Goal: Task Accomplishment & Management: Manage account settings

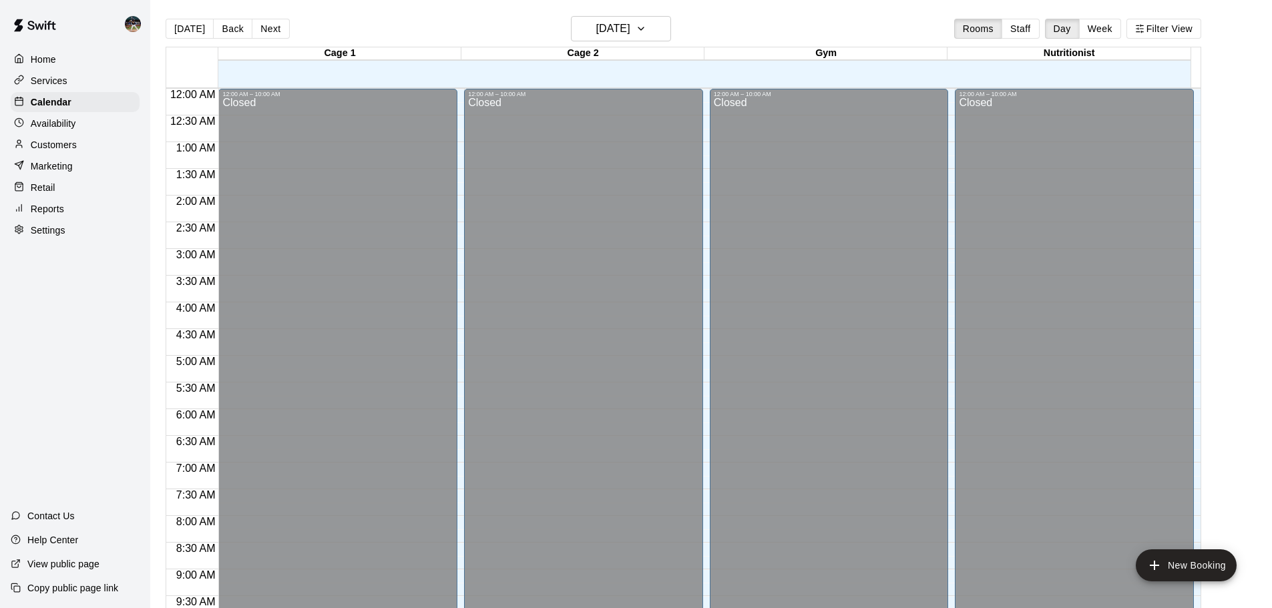
scroll to position [479, 0]
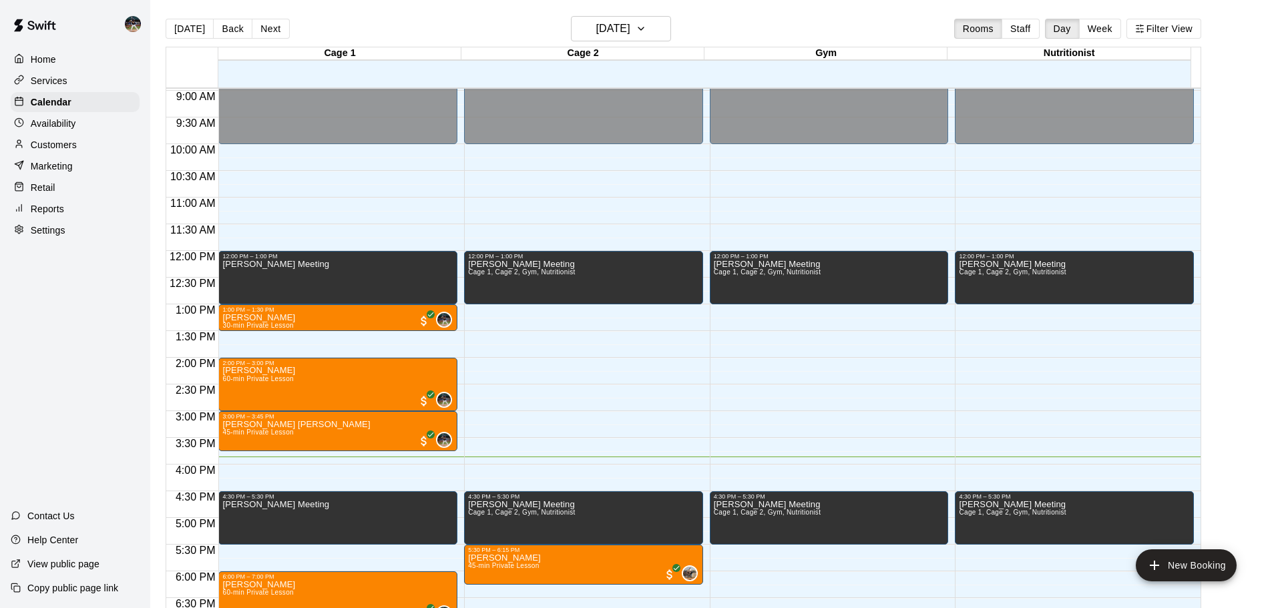
drag, startPoint x: 65, startPoint y: 123, endPoint x: 77, endPoint y: 122, distance: 11.4
click at [65, 123] on p "Availability" at bounding box center [53, 123] width 45 height 13
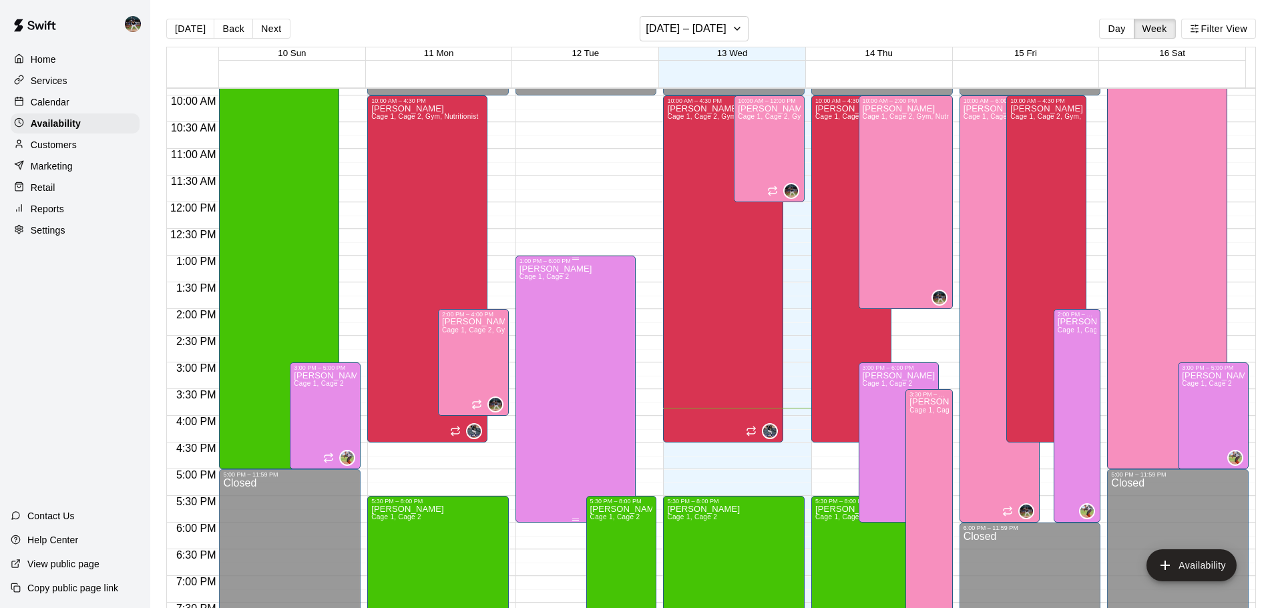
scroll to position [548, 0]
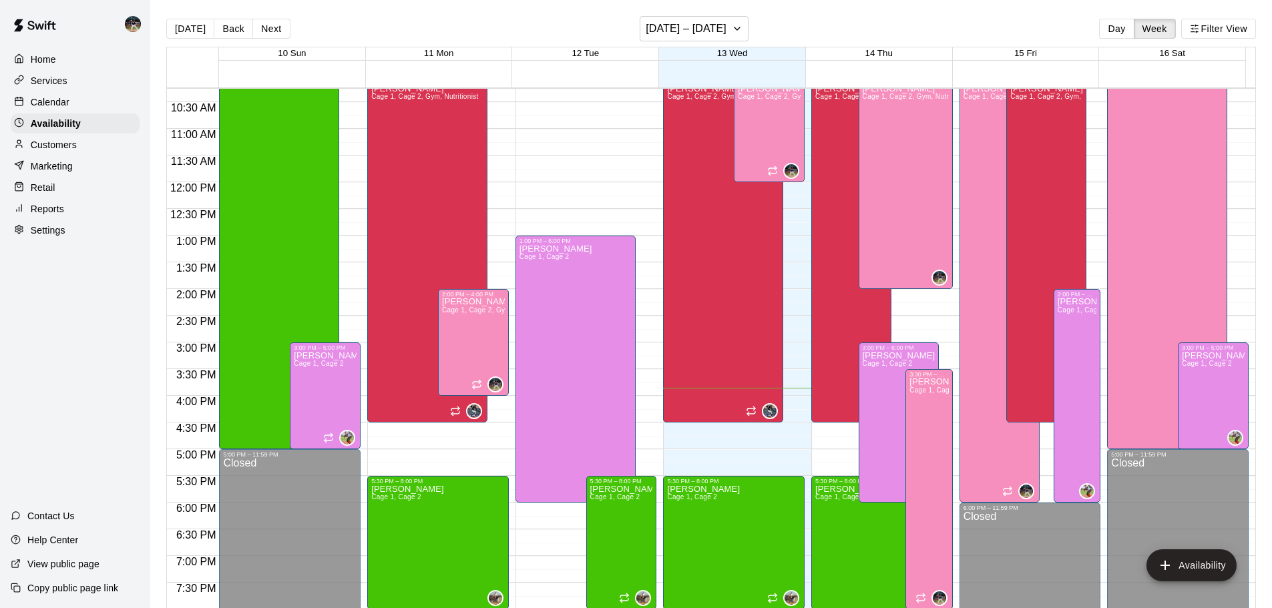
click at [106, 108] on div "Calendar" at bounding box center [75, 102] width 129 height 20
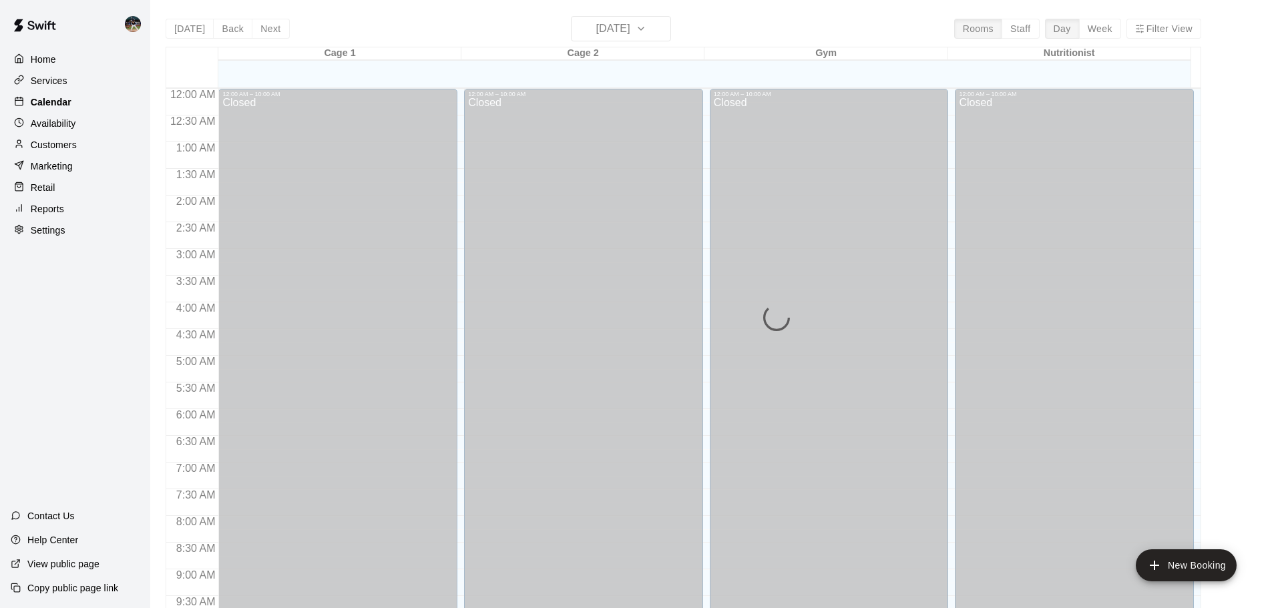
scroll to position [707, 0]
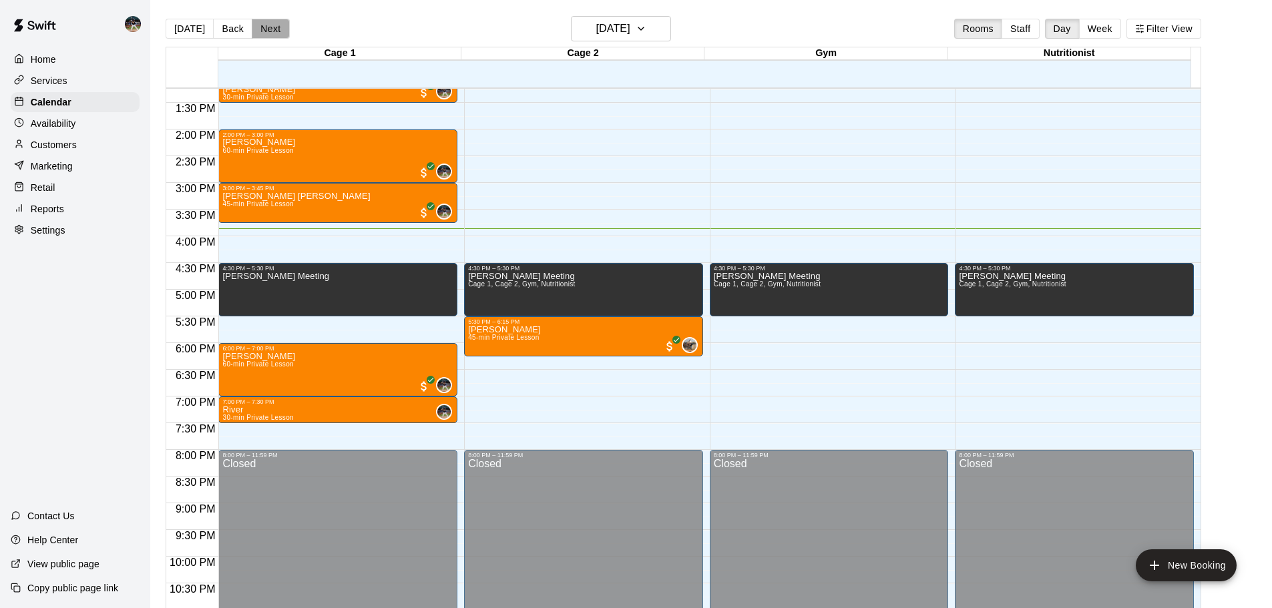
click at [266, 25] on button "Next" at bounding box center [270, 29] width 37 height 20
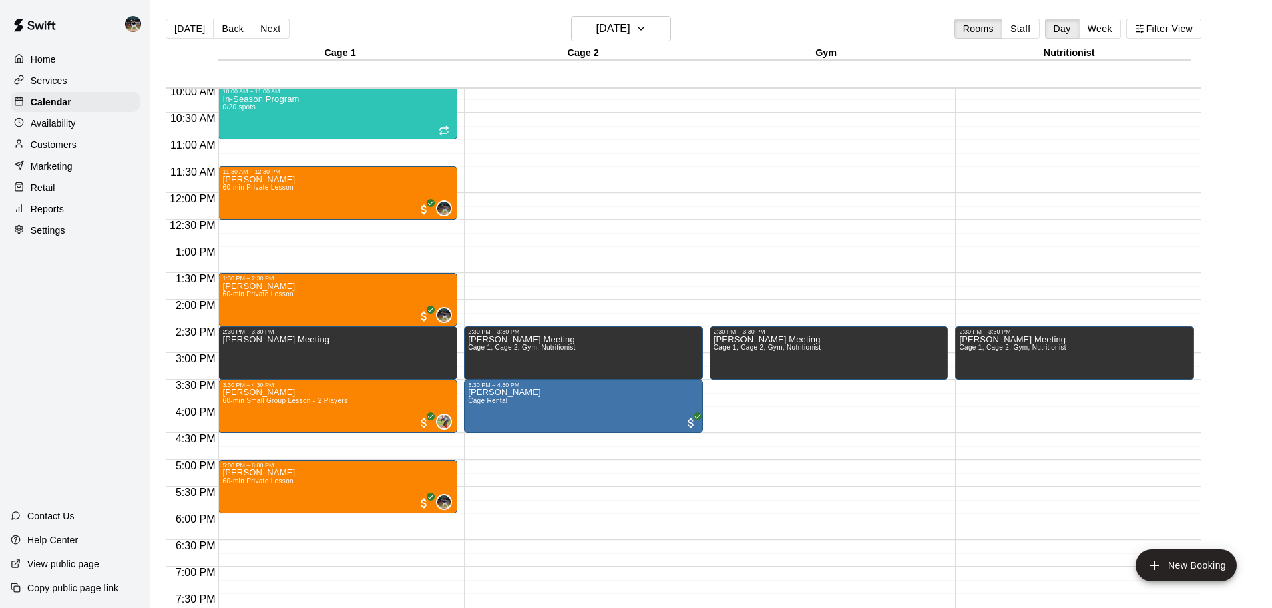
scroll to position [507, 0]
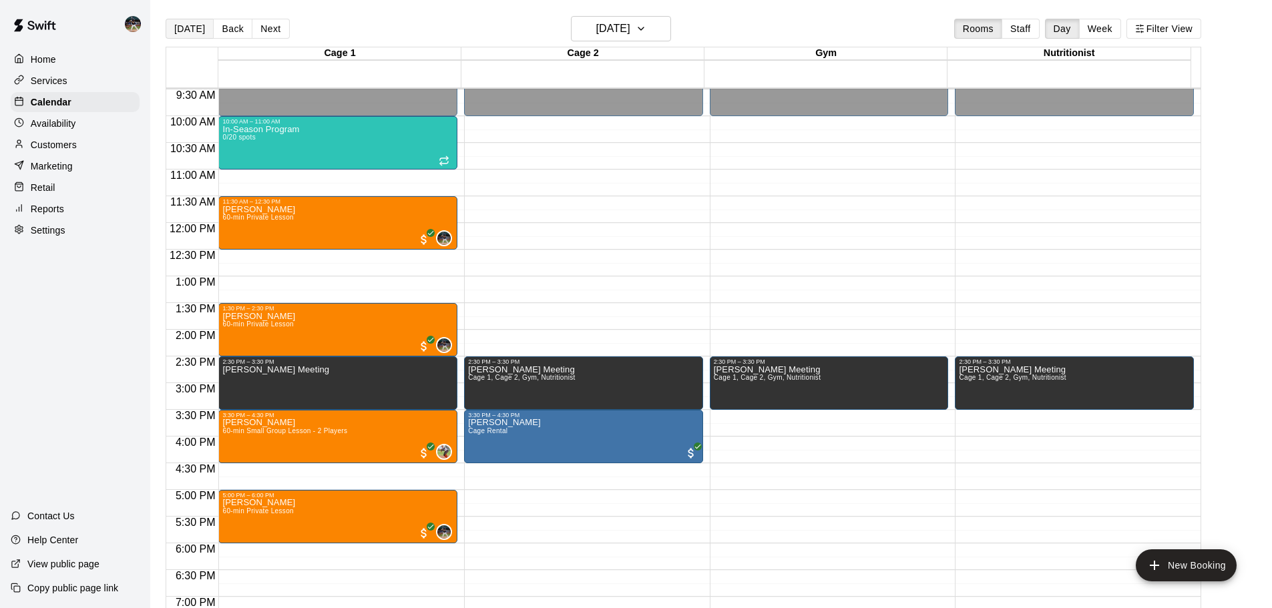
click at [184, 27] on button "[DATE]" at bounding box center [190, 29] width 48 height 20
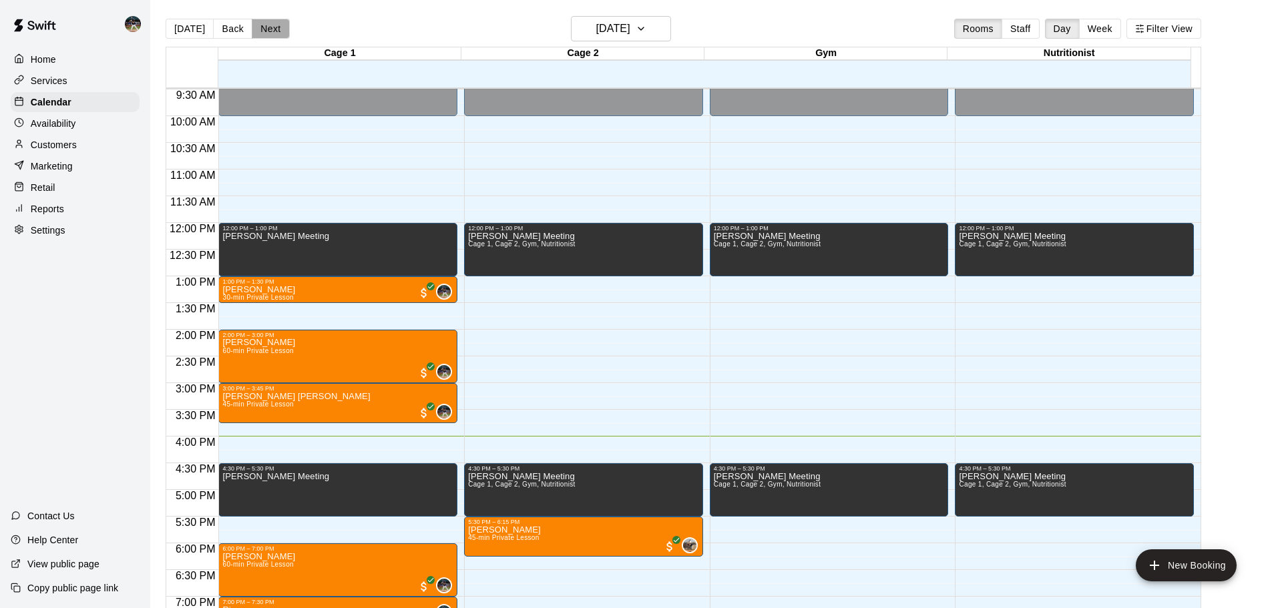
click at [276, 31] on button "Next" at bounding box center [270, 29] width 37 height 20
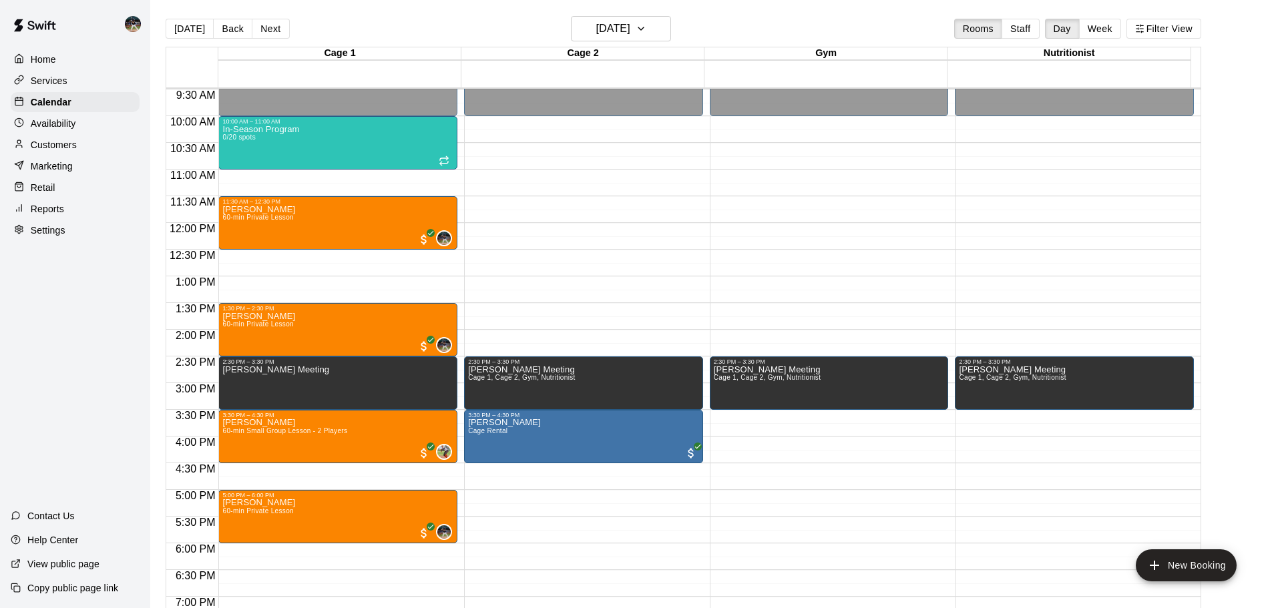
scroll to position [440, 0]
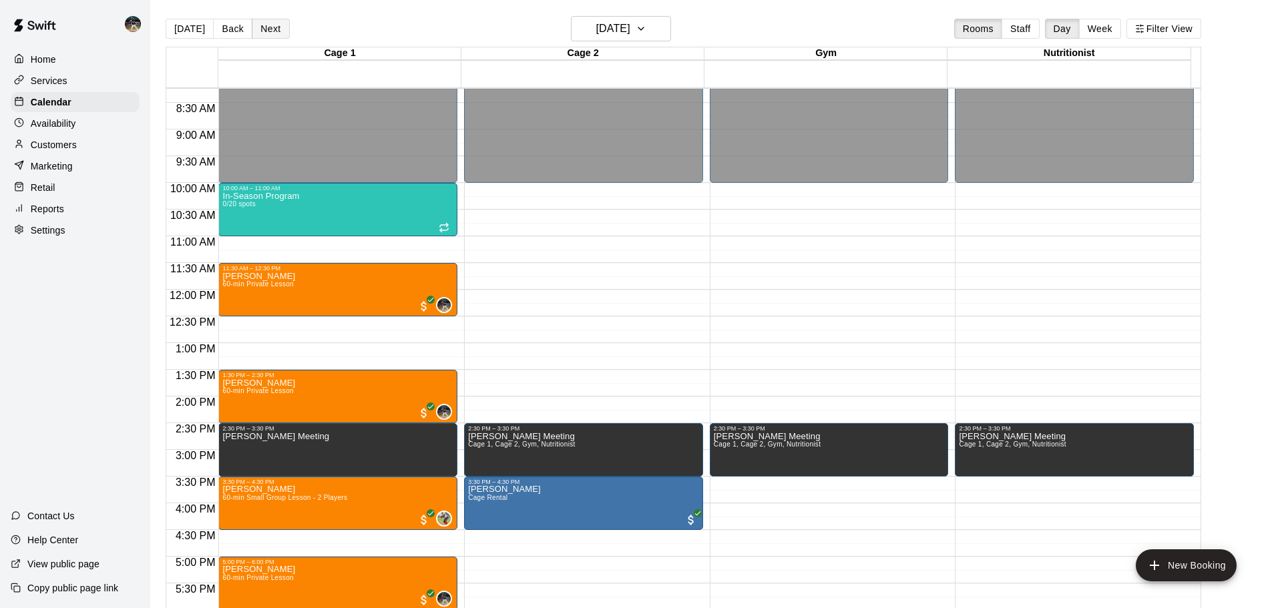
click at [264, 20] on button "Next" at bounding box center [270, 29] width 37 height 20
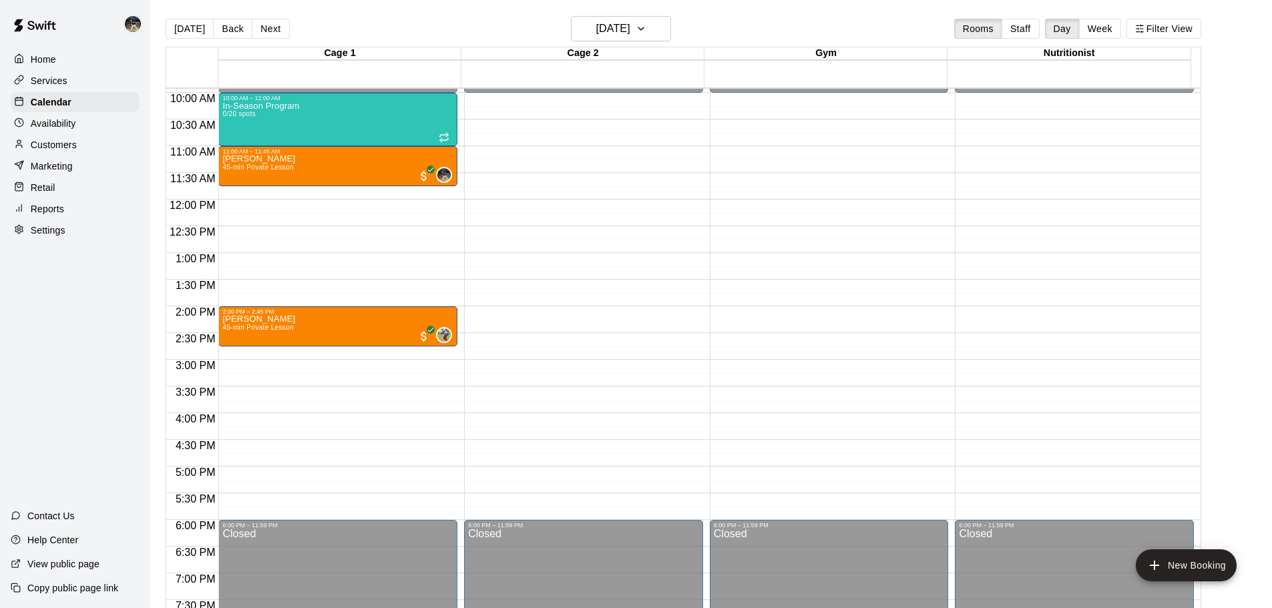
scroll to position [507, 0]
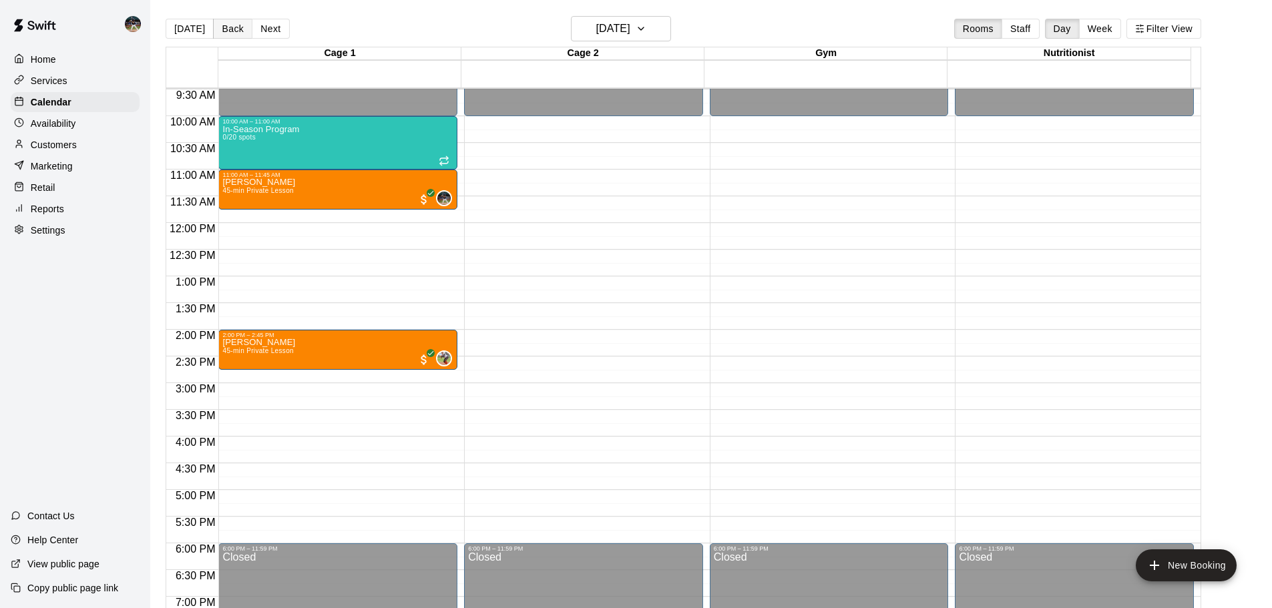
click at [226, 25] on button "Back" at bounding box center [232, 29] width 39 height 20
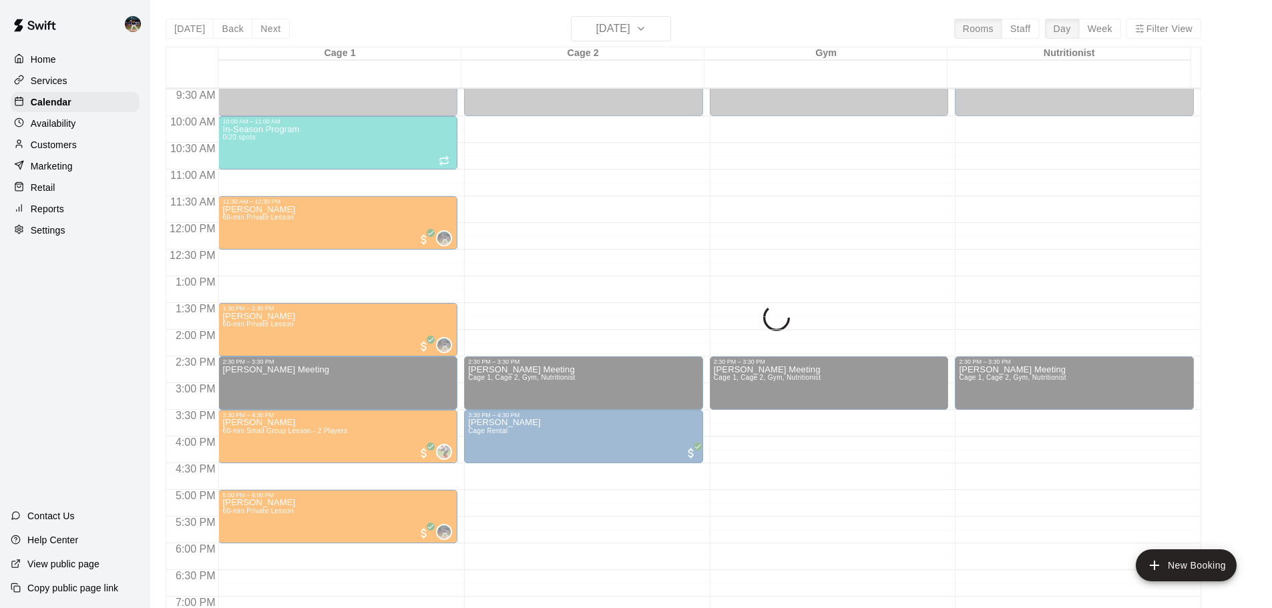
click at [234, 27] on div "[DATE] Back [DATE][DATE] Rooms Staff Day Week Filter View Cage 1 14 Thu Cage 2 …" at bounding box center [684, 320] width 1036 height 608
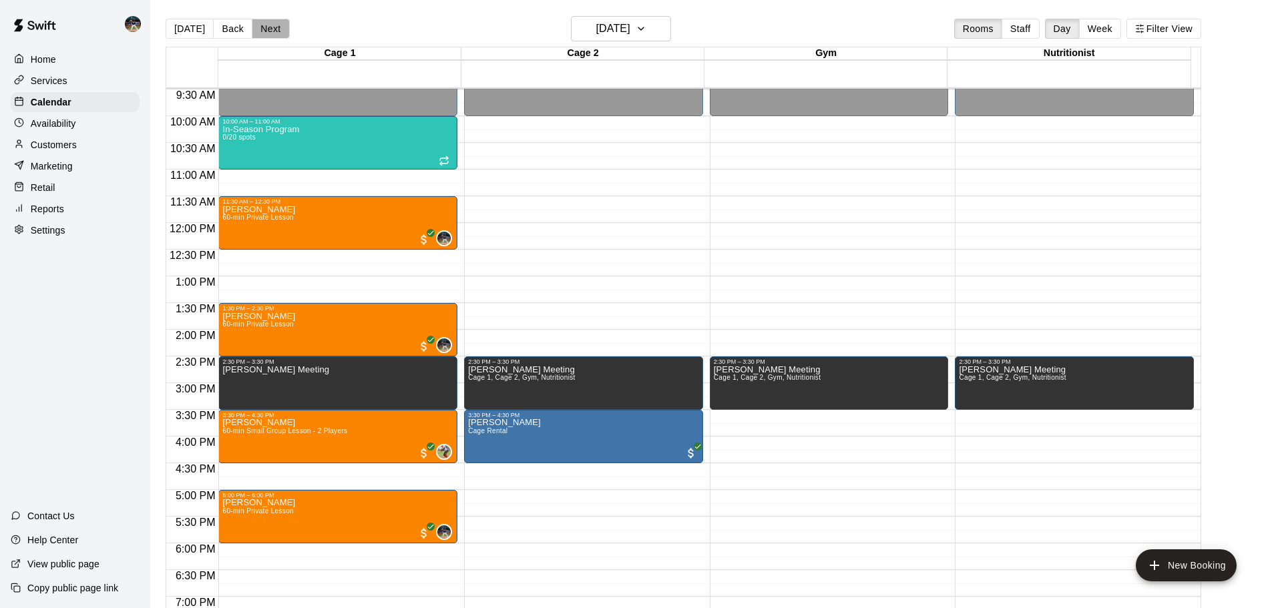
click at [264, 29] on button "Next" at bounding box center [270, 29] width 37 height 20
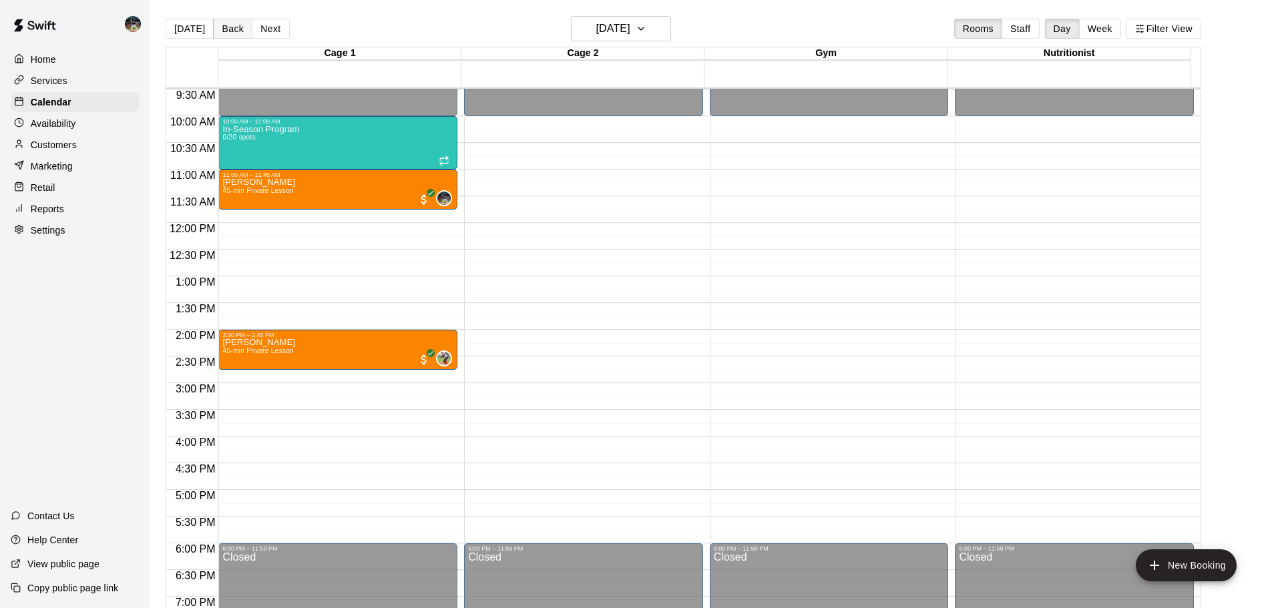
click at [239, 30] on button "Back" at bounding box center [232, 29] width 39 height 20
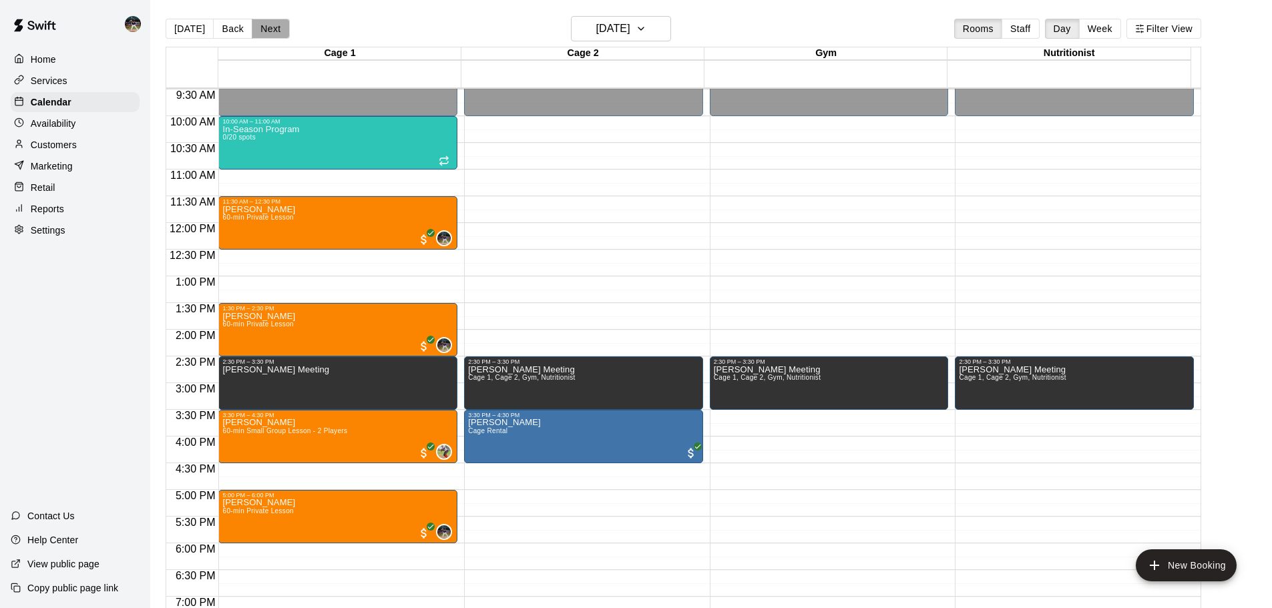
click at [280, 30] on button "Next" at bounding box center [270, 29] width 37 height 20
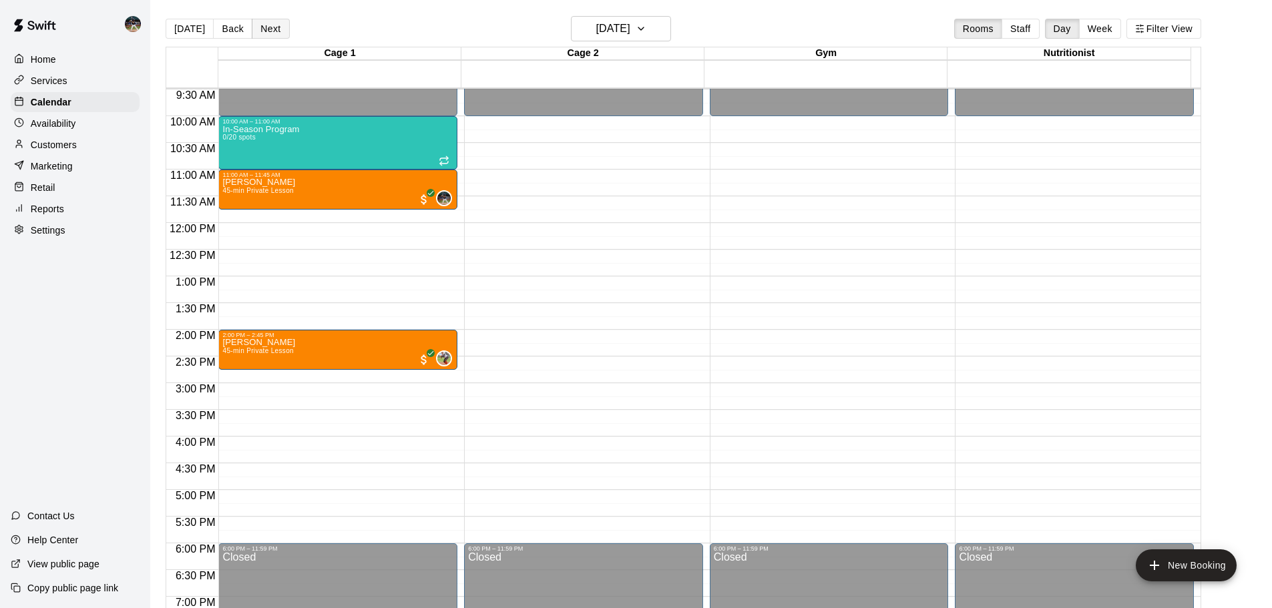
click at [266, 23] on button "Next" at bounding box center [270, 29] width 37 height 20
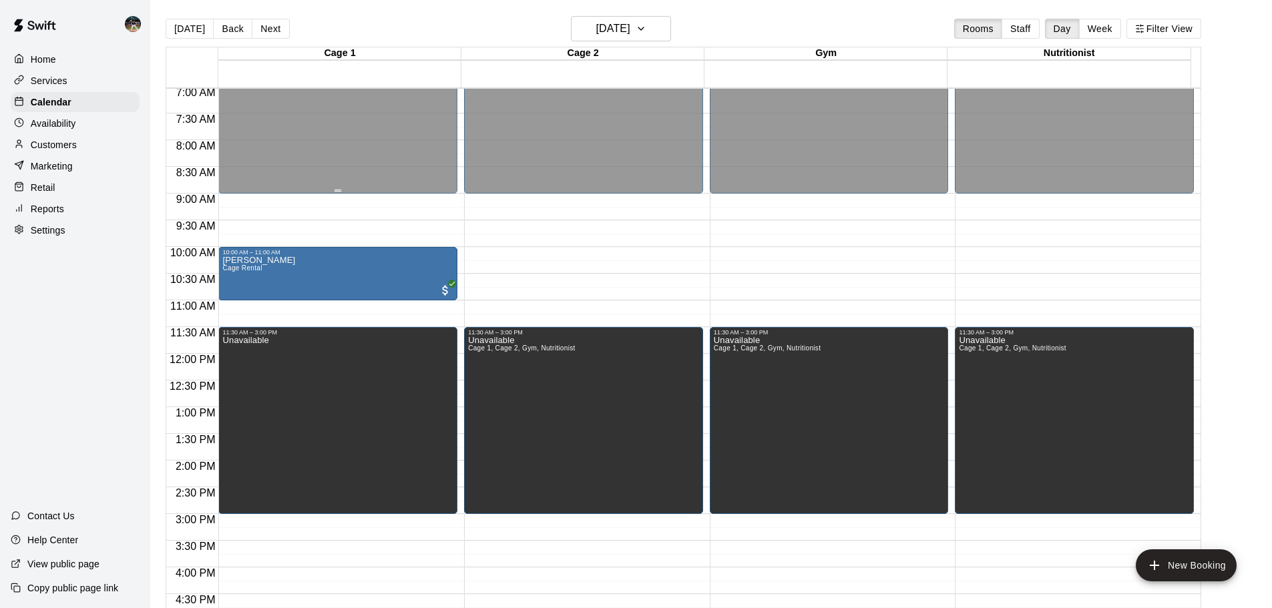
scroll to position [373, 0]
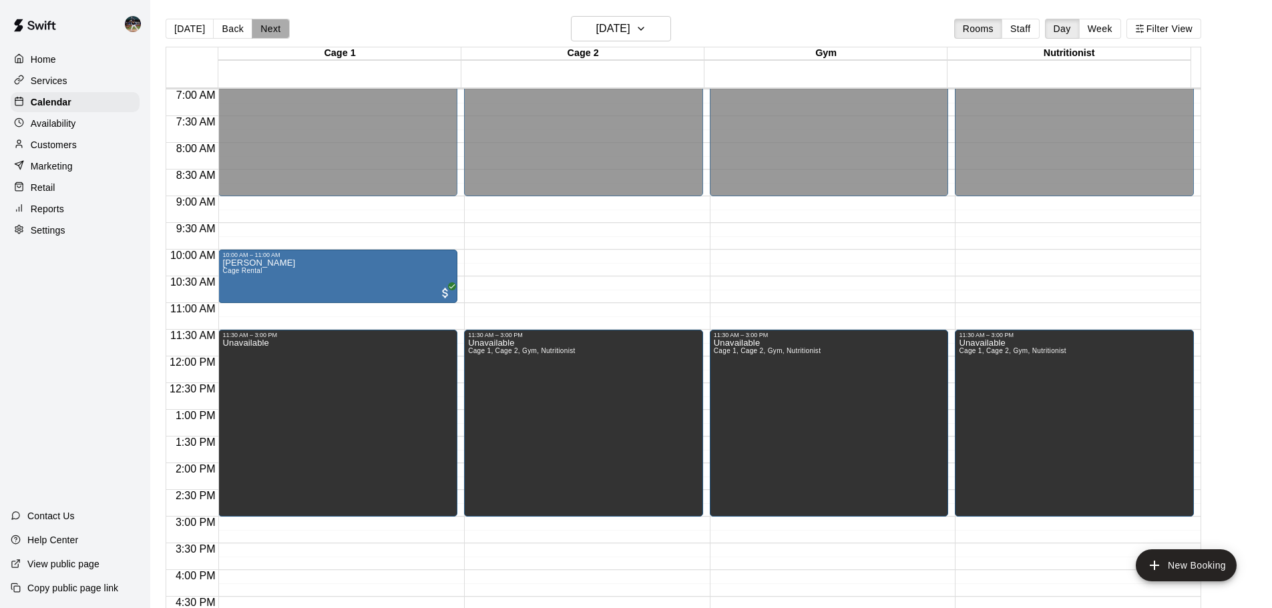
click at [268, 27] on button "Next" at bounding box center [270, 29] width 37 height 20
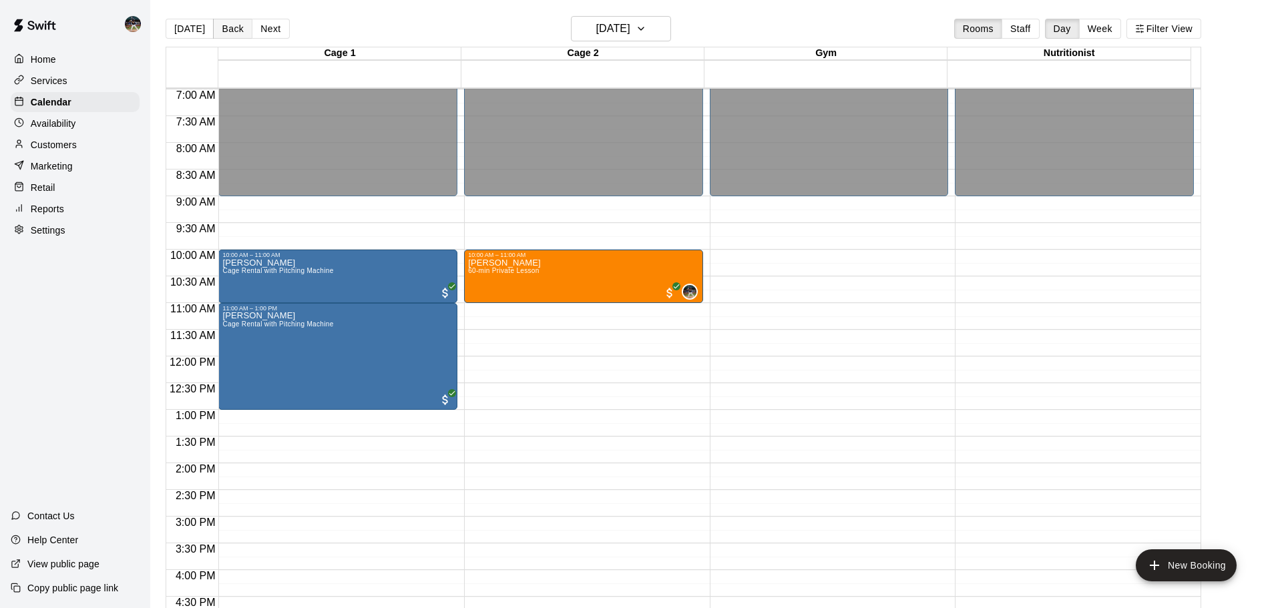
click at [240, 31] on button "Back" at bounding box center [232, 29] width 39 height 20
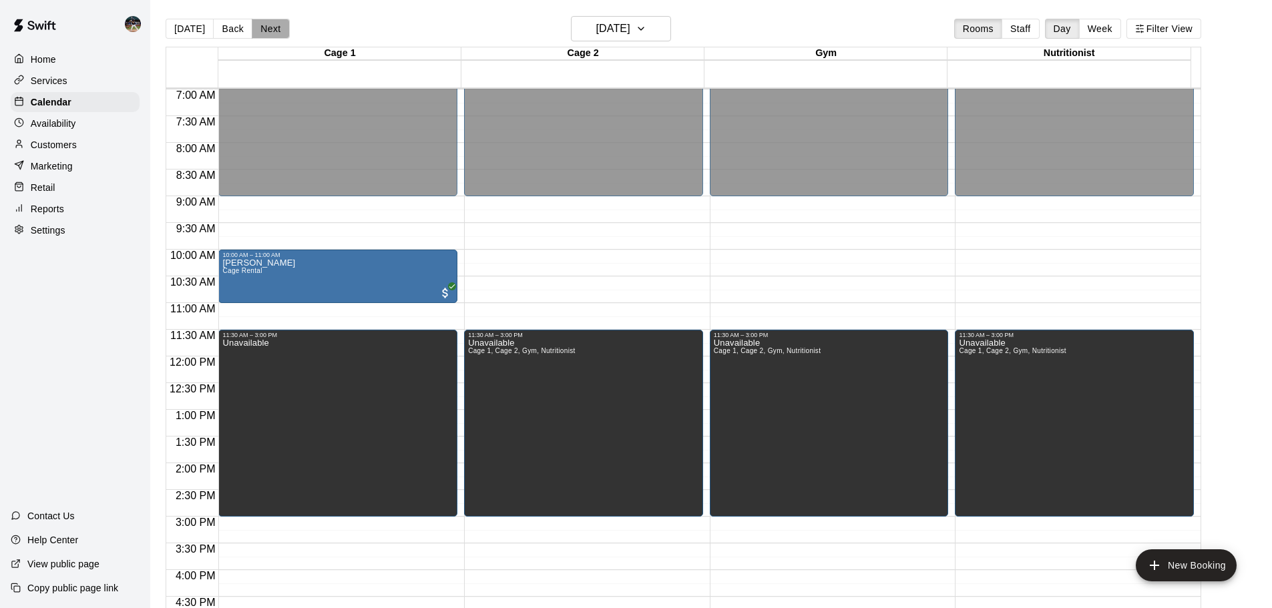
click at [266, 34] on button "Next" at bounding box center [270, 29] width 37 height 20
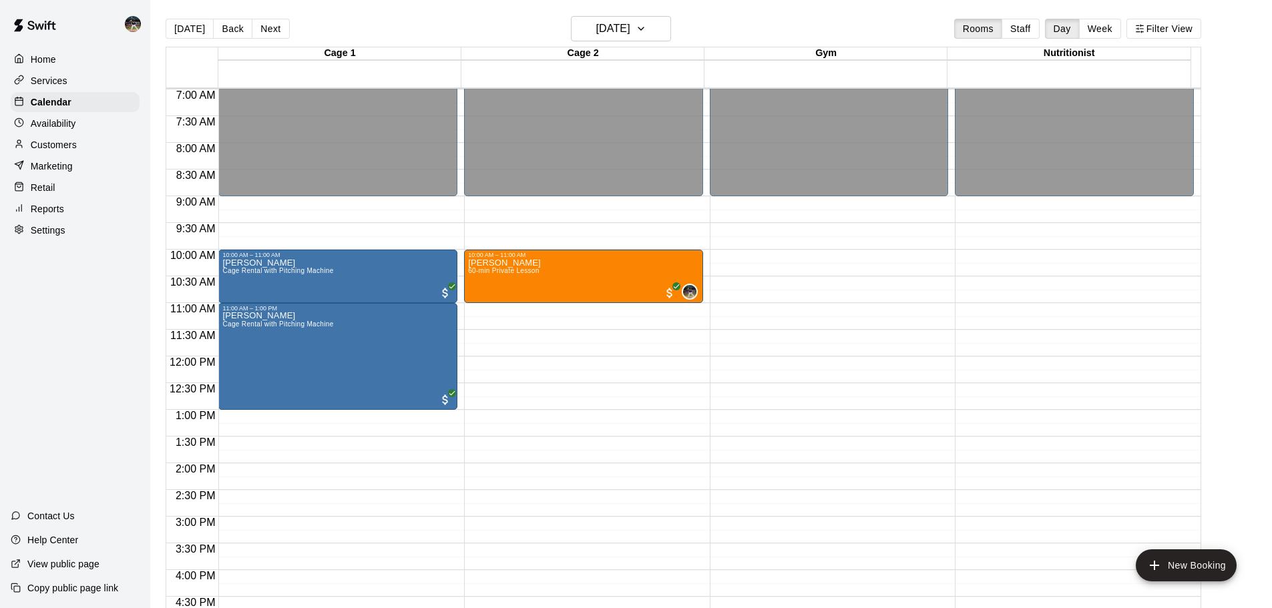
click at [224, 39] on div "[DATE] Back [DATE][DATE] Rooms Staff Day Week Filter View" at bounding box center [684, 31] width 1036 height 31
click at [233, 30] on button "Back" at bounding box center [232, 29] width 39 height 20
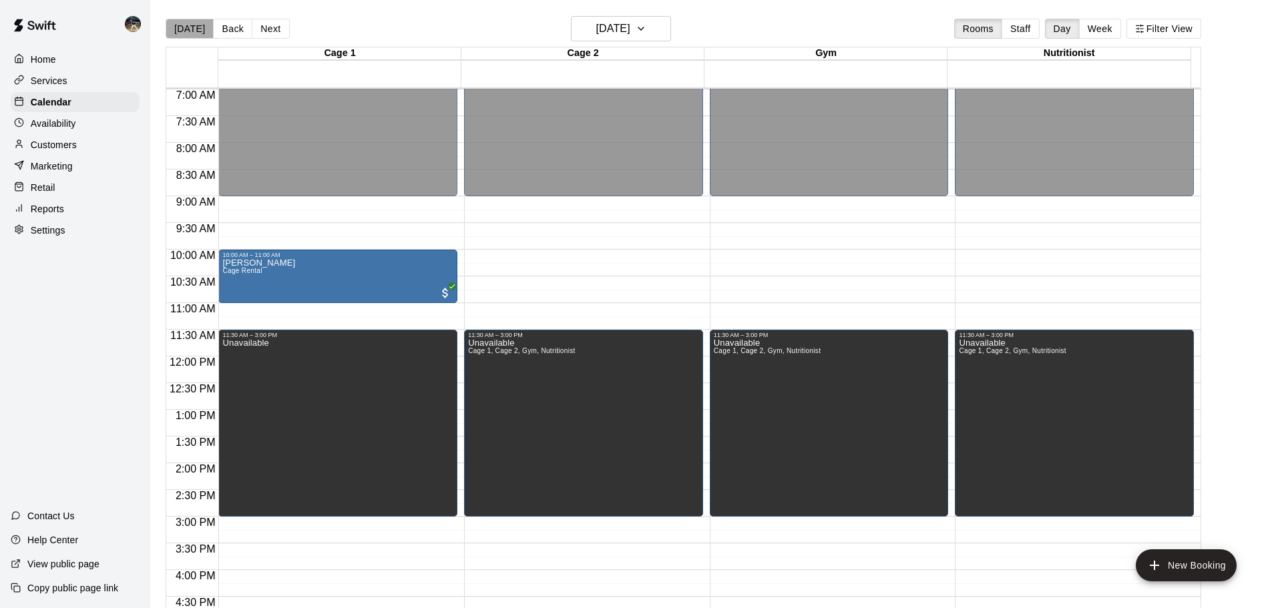
click at [191, 37] on button "[DATE]" at bounding box center [190, 29] width 48 height 20
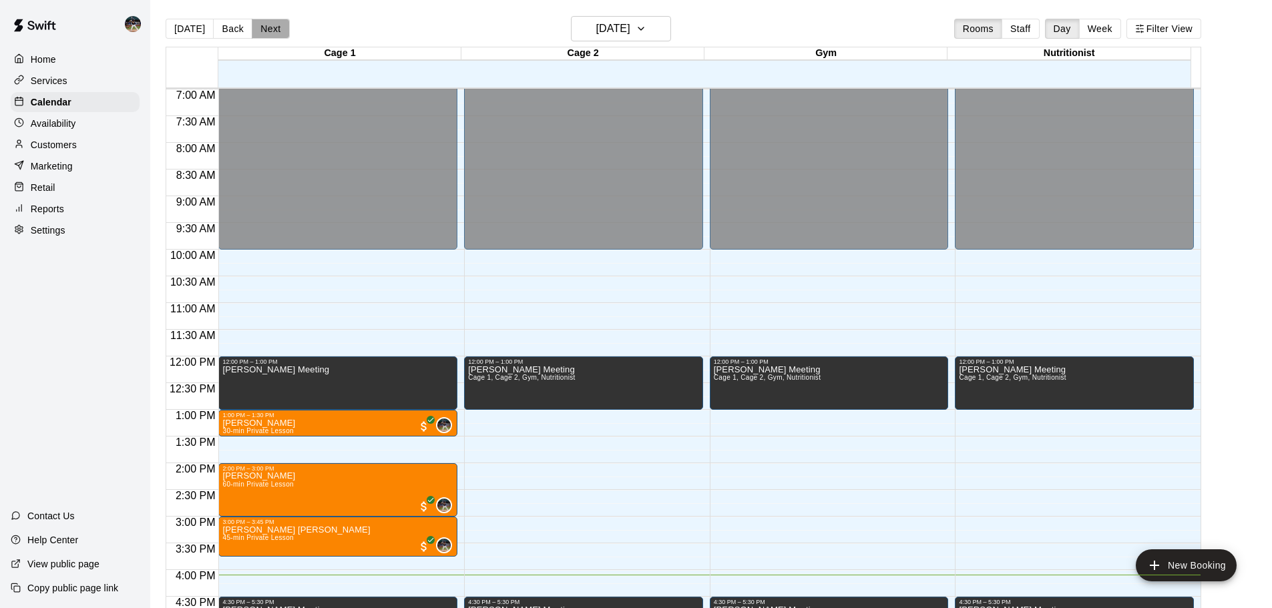
click at [263, 27] on button "Next" at bounding box center [270, 29] width 37 height 20
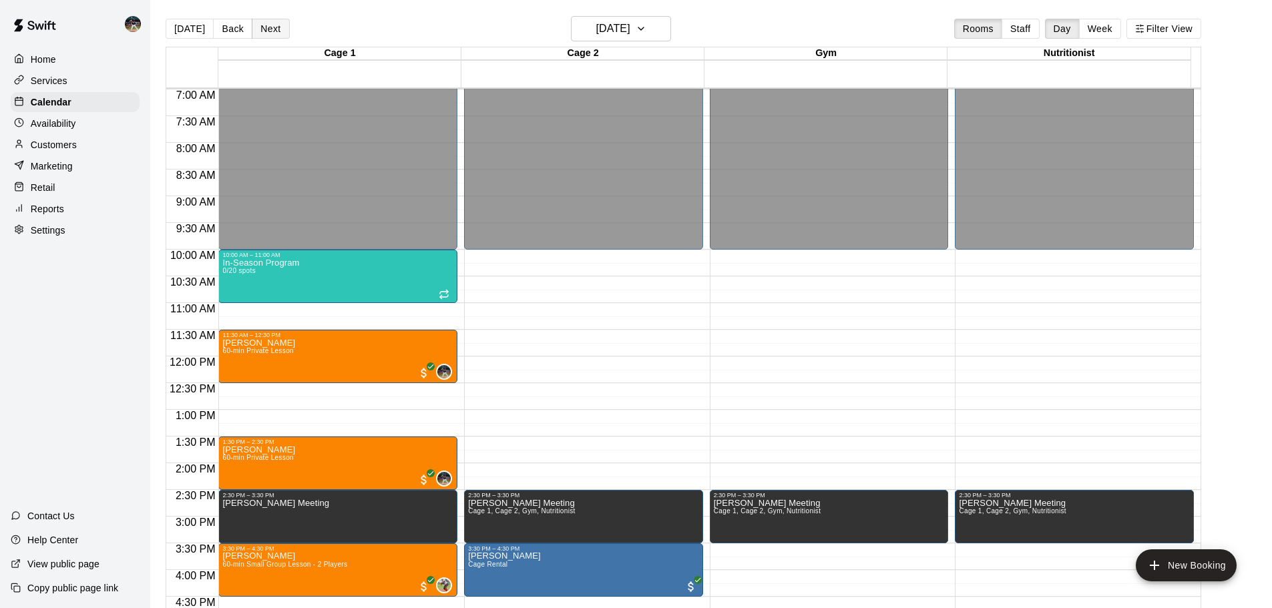
click at [269, 29] on button "Next" at bounding box center [270, 29] width 37 height 20
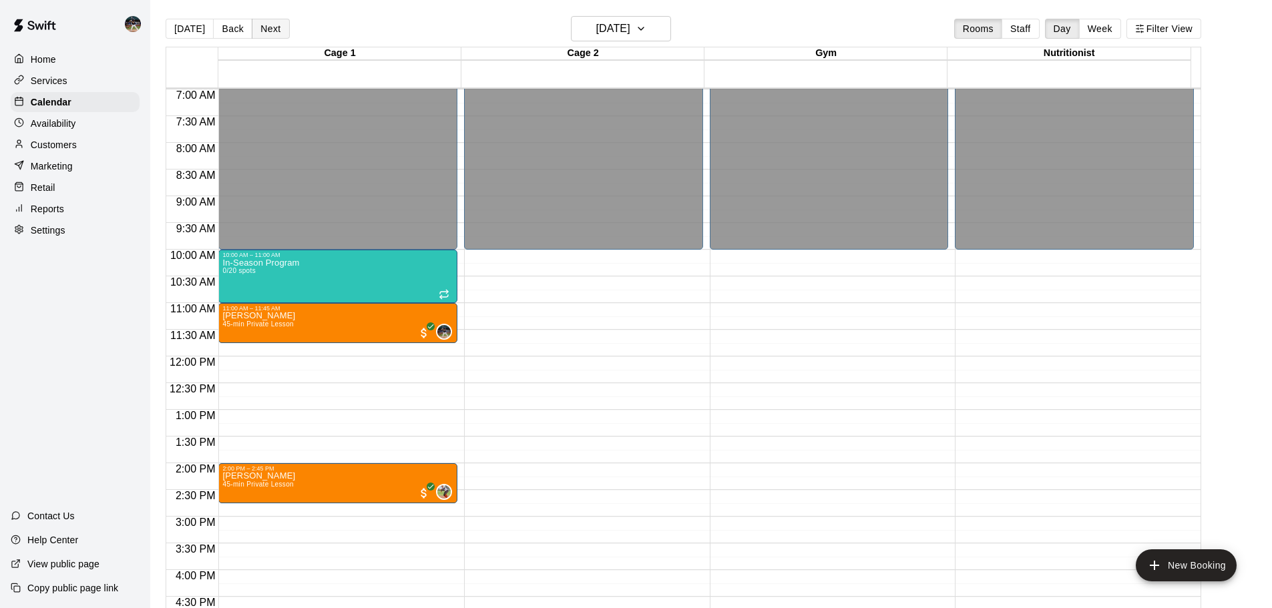
click at [268, 29] on button "Next" at bounding box center [270, 29] width 37 height 20
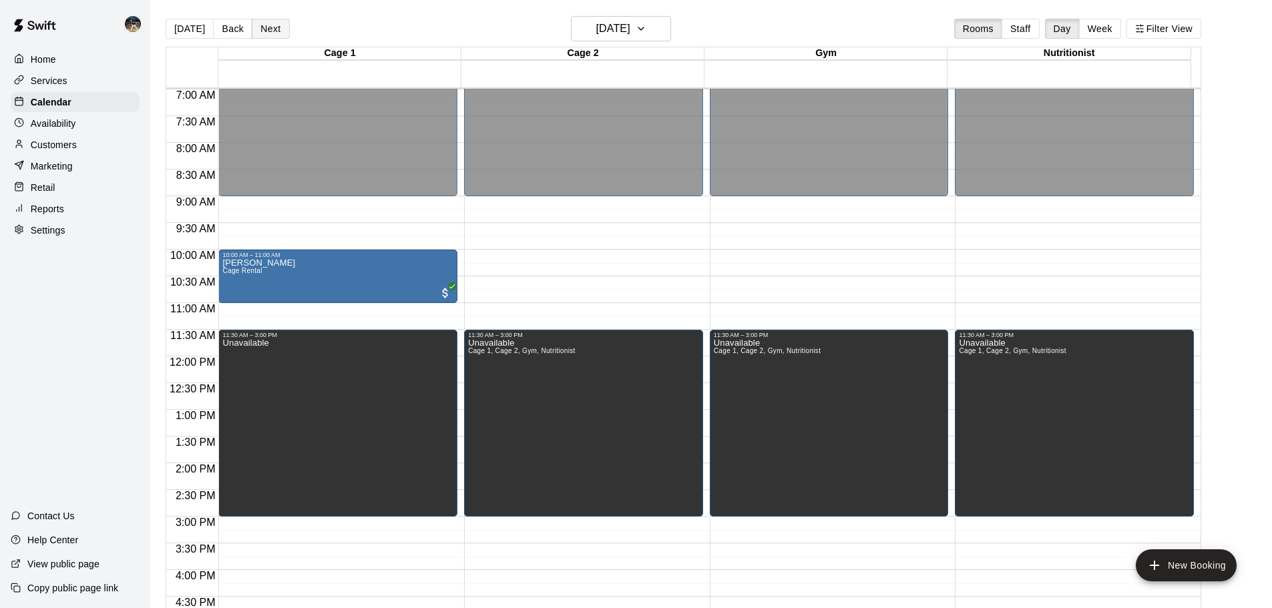
click at [266, 30] on button "Next" at bounding box center [270, 29] width 37 height 20
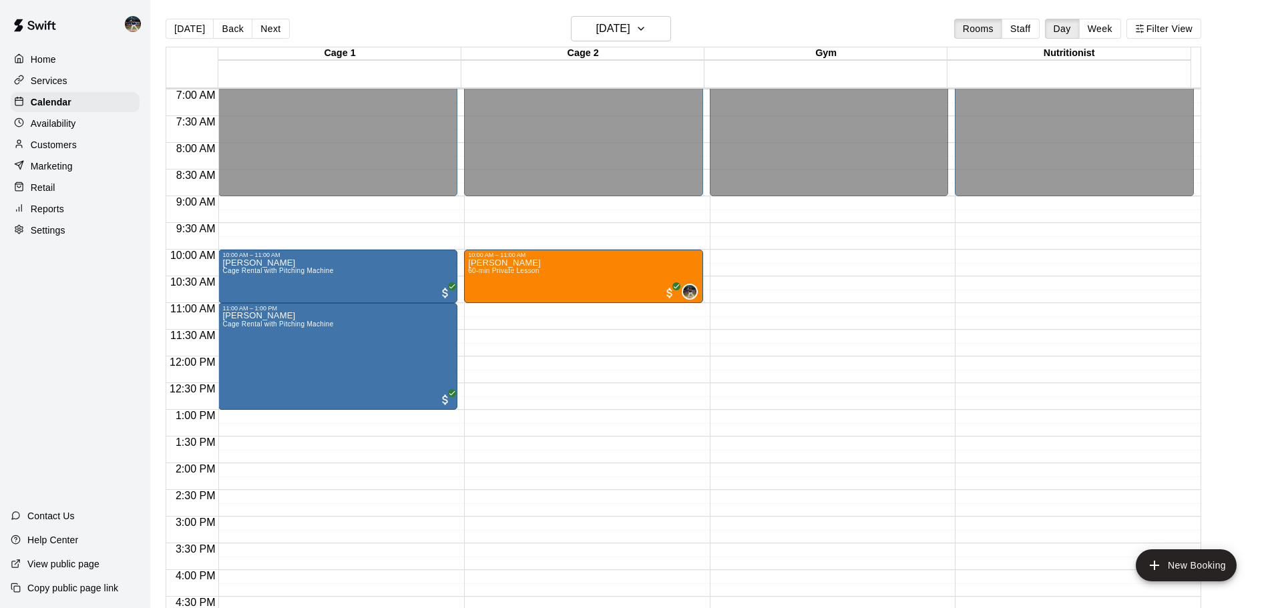
click at [214, 39] on div "[DATE] Back [DATE][DATE] Rooms Staff Day Week Filter View" at bounding box center [684, 31] width 1036 height 31
click at [222, 34] on button "Back" at bounding box center [232, 29] width 39 height 20
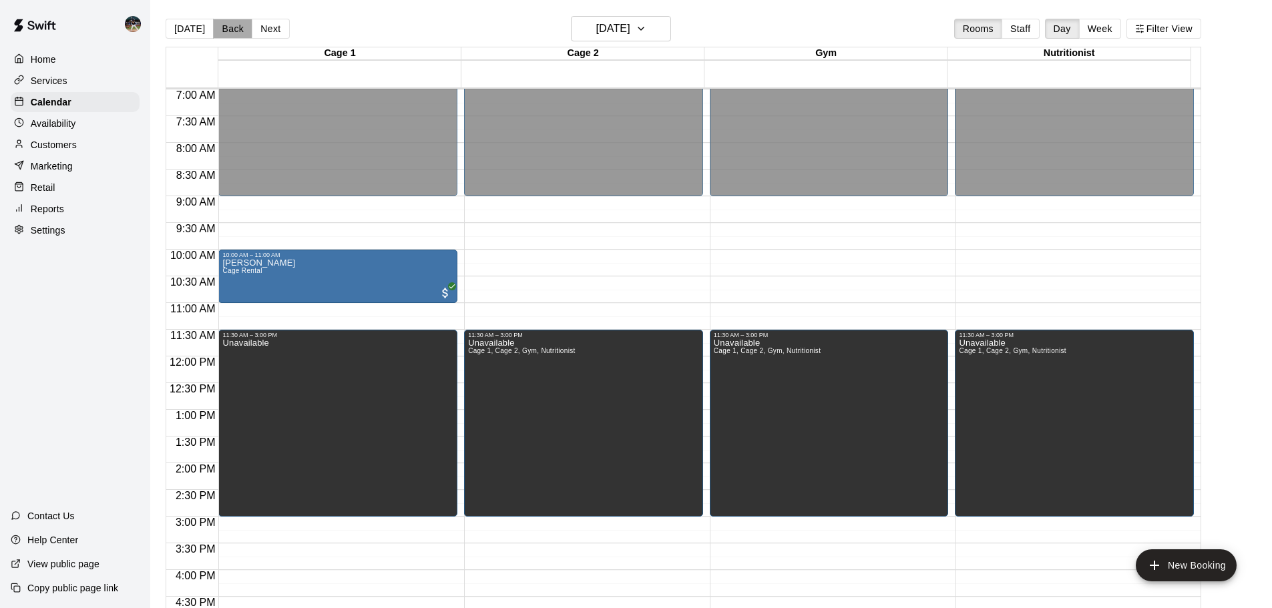
click at [220, 32] on button "Back" at bounding box center [232, 29] width 39 height 20
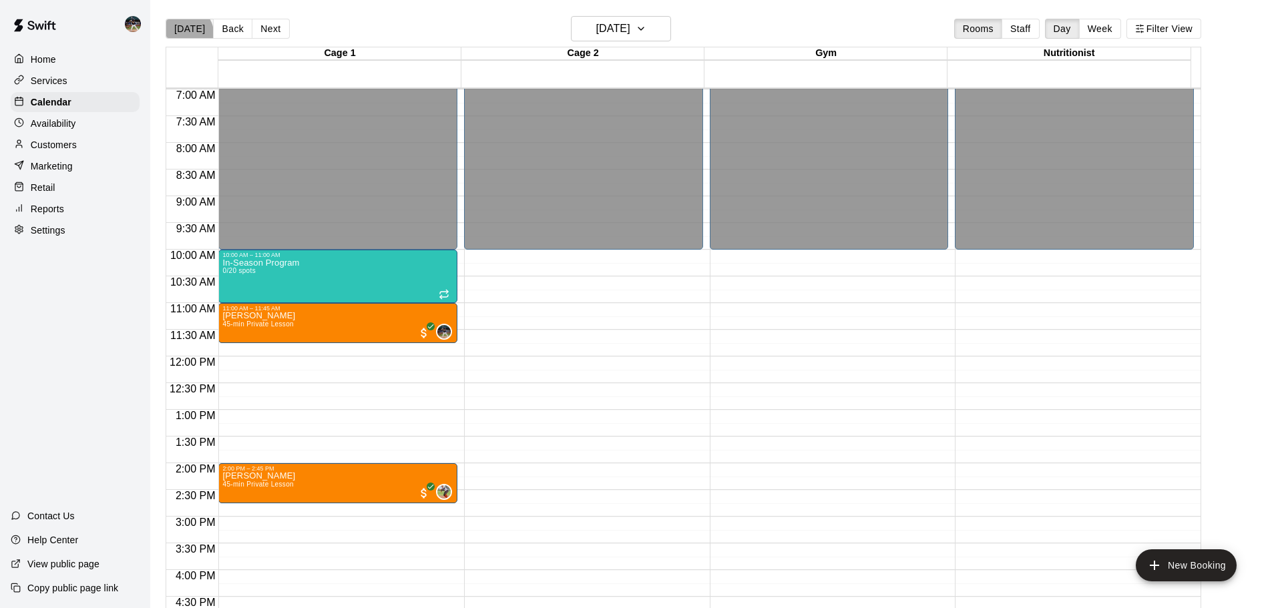
click at [188, 33] on button "[DATE]" at bounding box center [190, 29] width 48 height 20
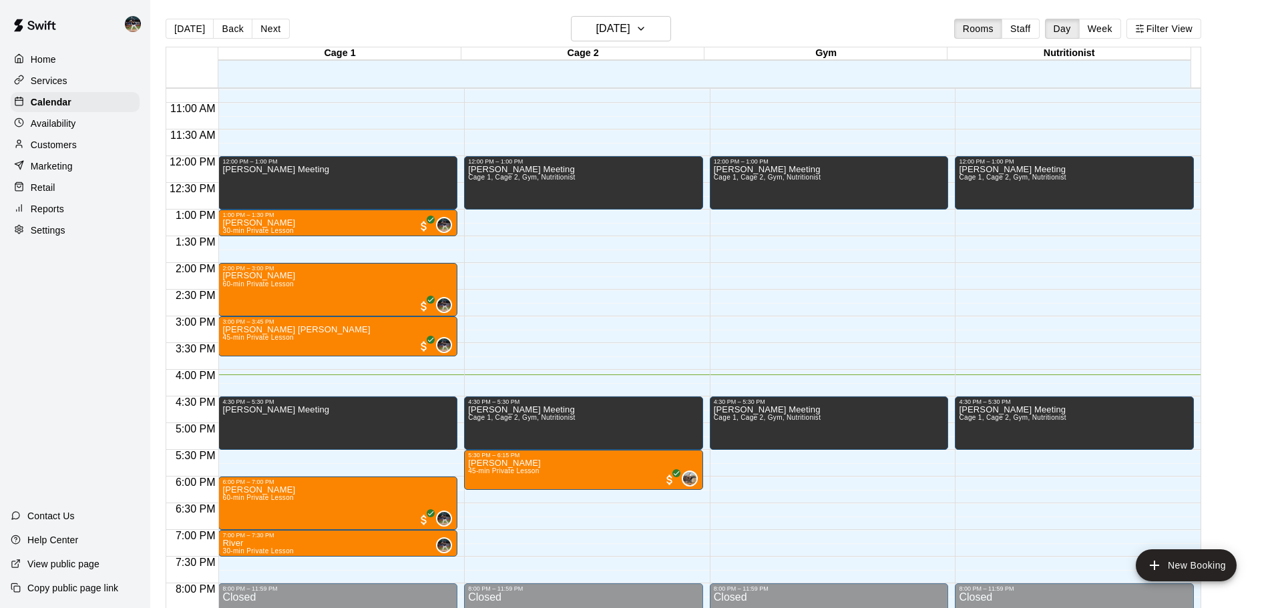
scroll to position [507, 0]
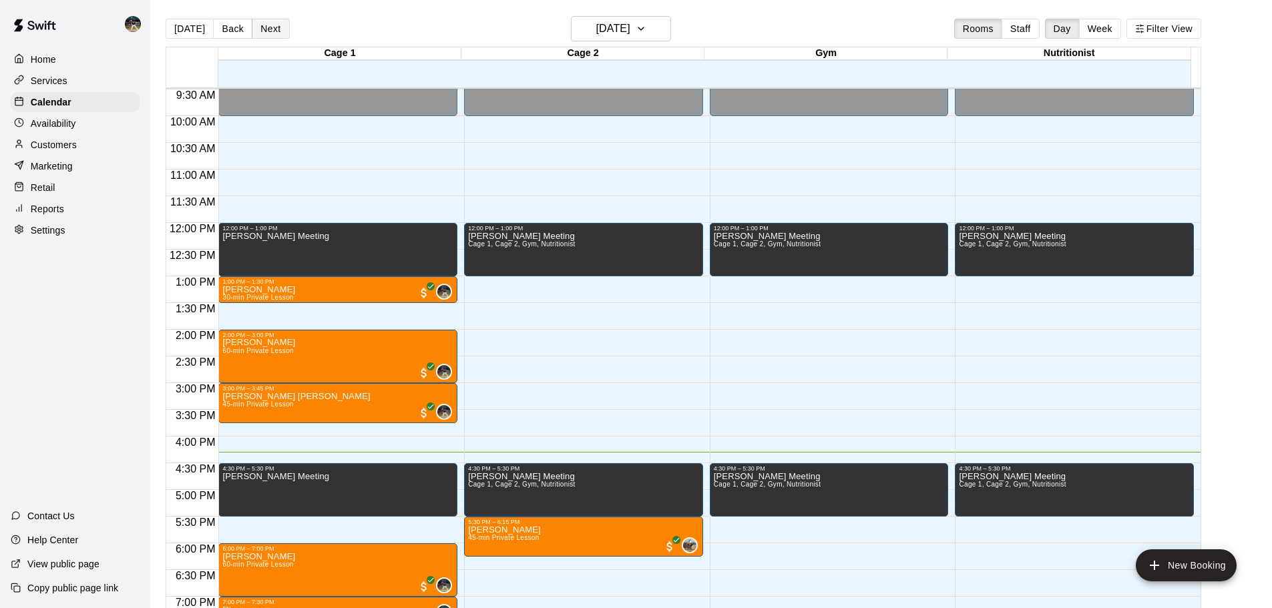
click at [275, 37] on button "Next" at bounding box center [270, 29] width 37 height 20
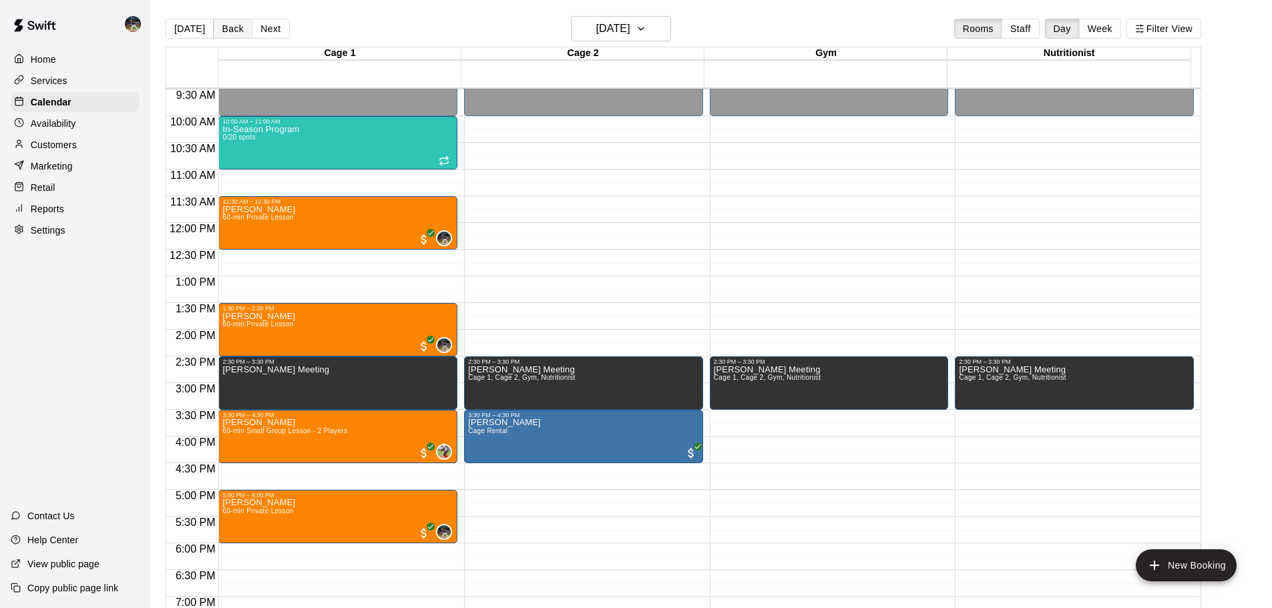
click at [218, 29] on button "Back" at bounding box center [232, 29] width 39 height 20
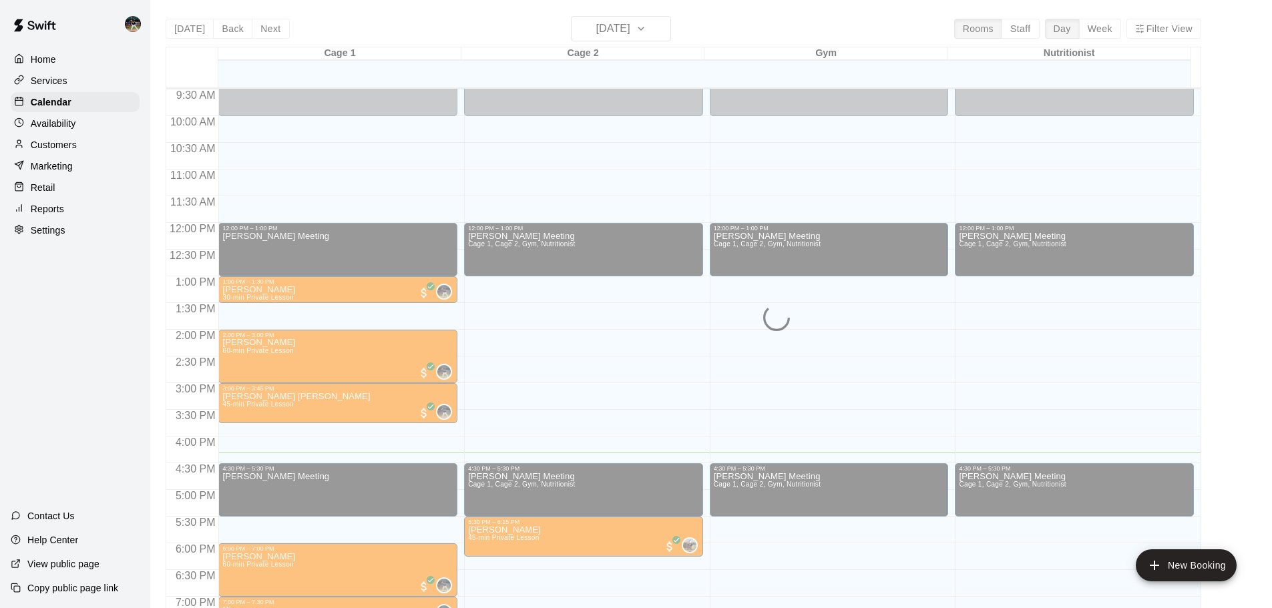
click at [270, 31] on div "[DATE] Back [DATE][DATE] Rooms Staff Day Week Filter View Cage 1 13 Wed Cage 2 …" at bounding box center [684, 320] width 1036 height 608
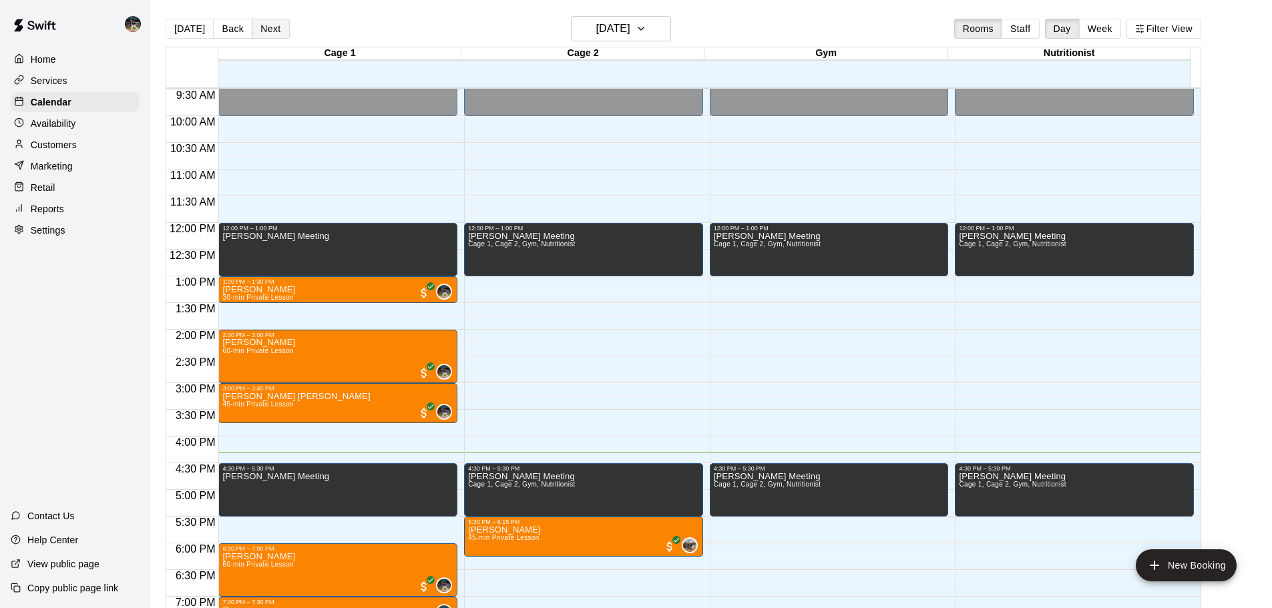
click at [265, 29] on button "Next" at bounding box center [270, 29] width 37 height 20
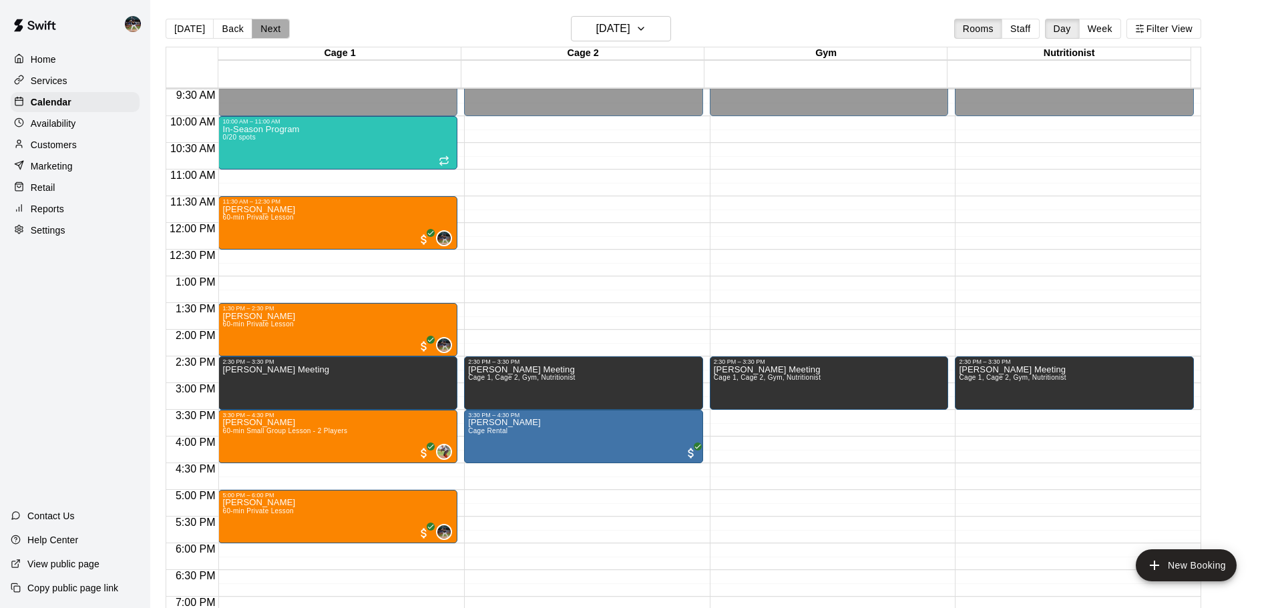
click at [268, 27] on button "Next" at bounding box center [270, 29] width 37 height 20
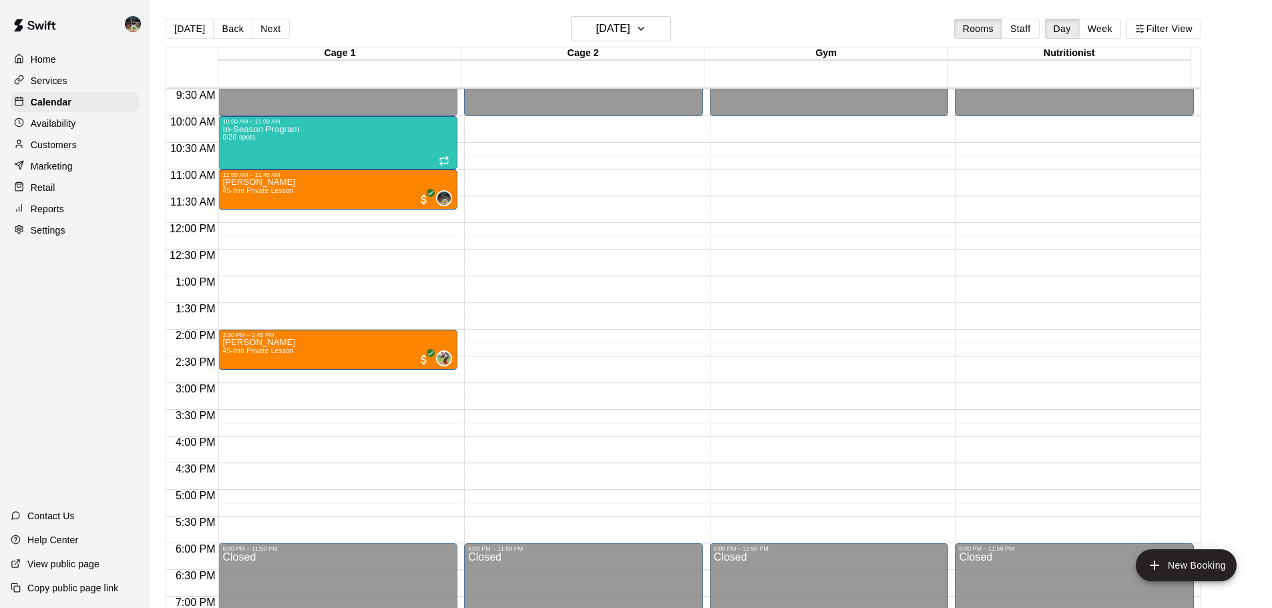
click at [232, 33] on button "Back" at bounding box center [232, 29] width 39 height 20
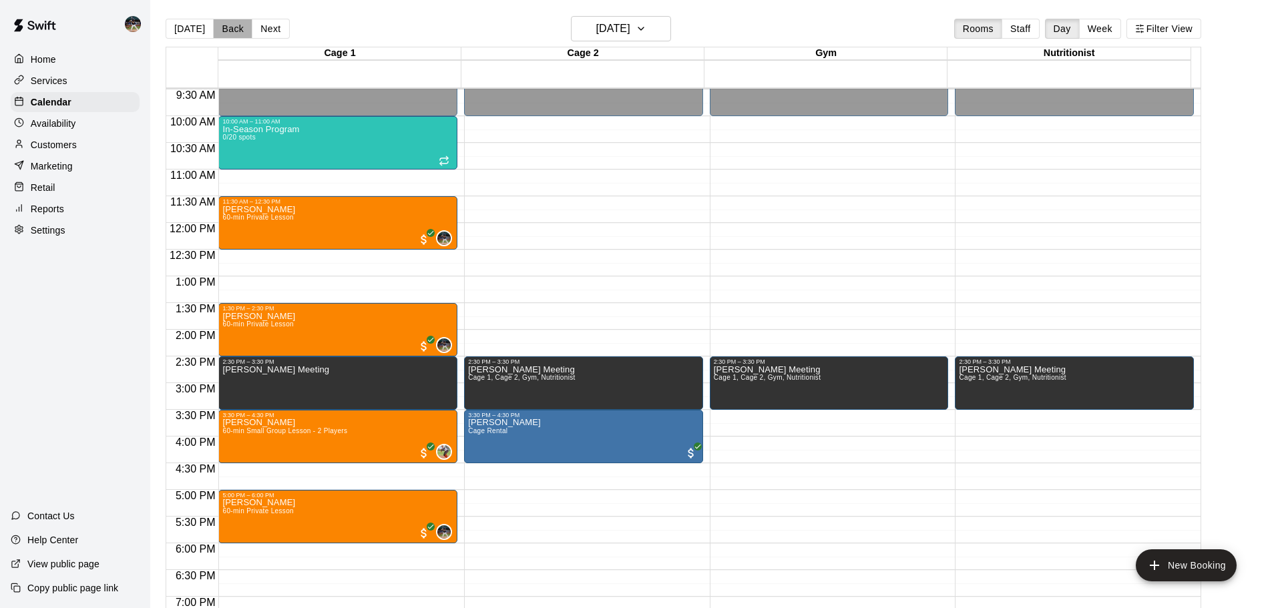
click at [232, 33] on button "Back" at bounding box center [232, 29] width 39 height 20
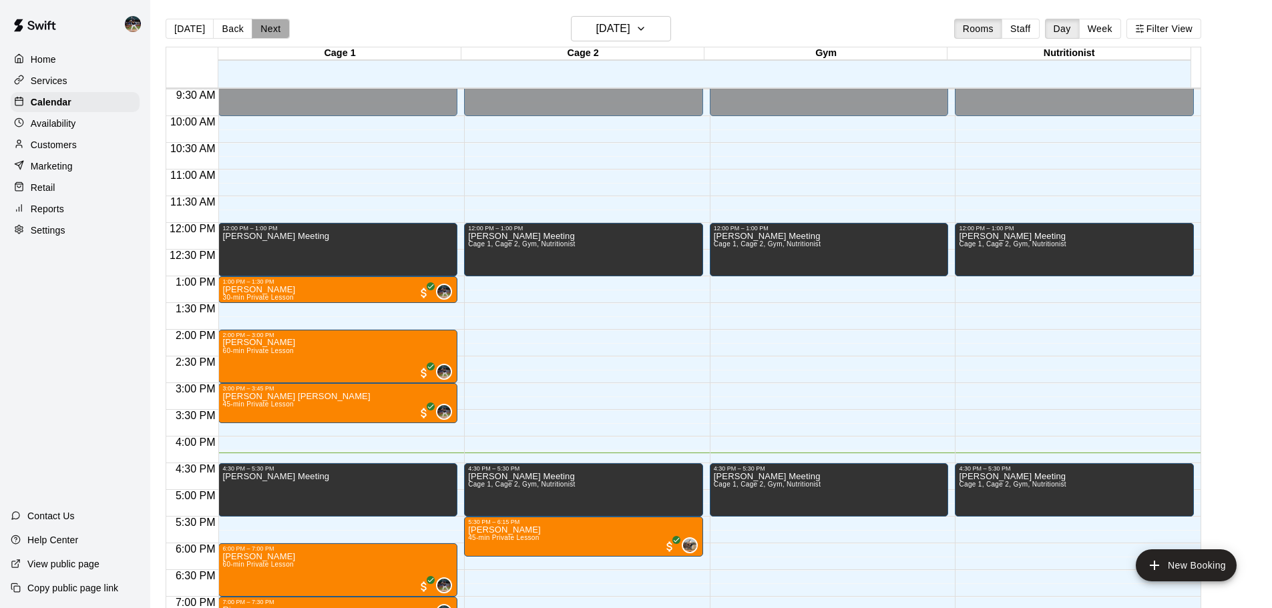
click at [270, 31] on button "Next" at bounding box center [270, 29] width 37 height 20
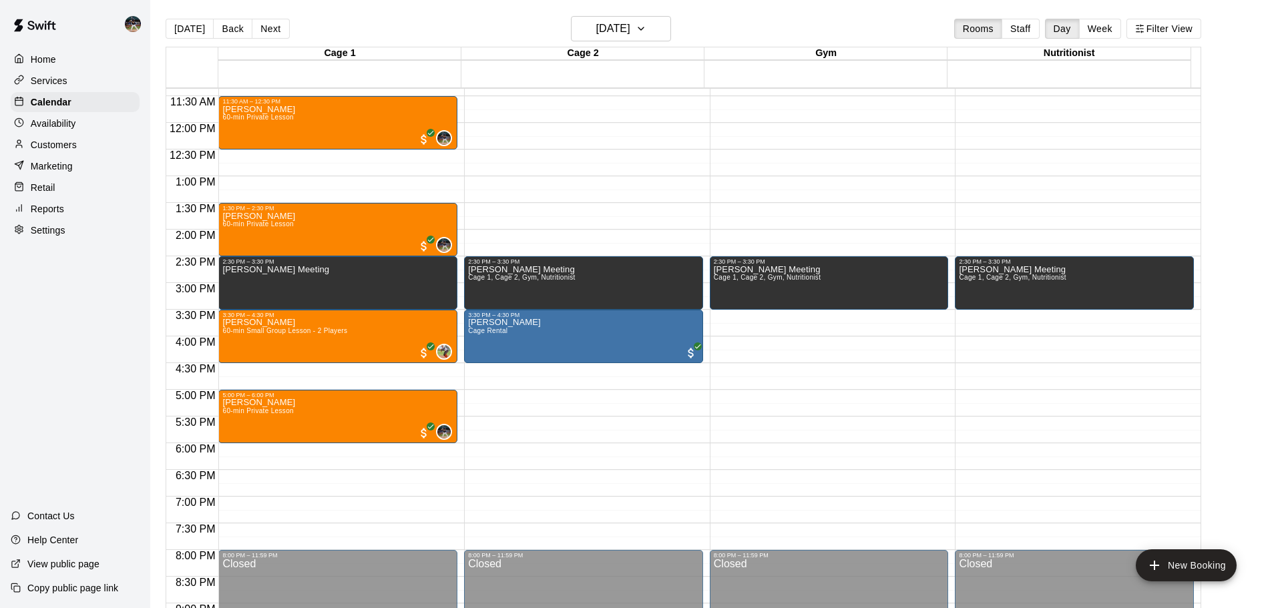
scroll to position [640, 0]
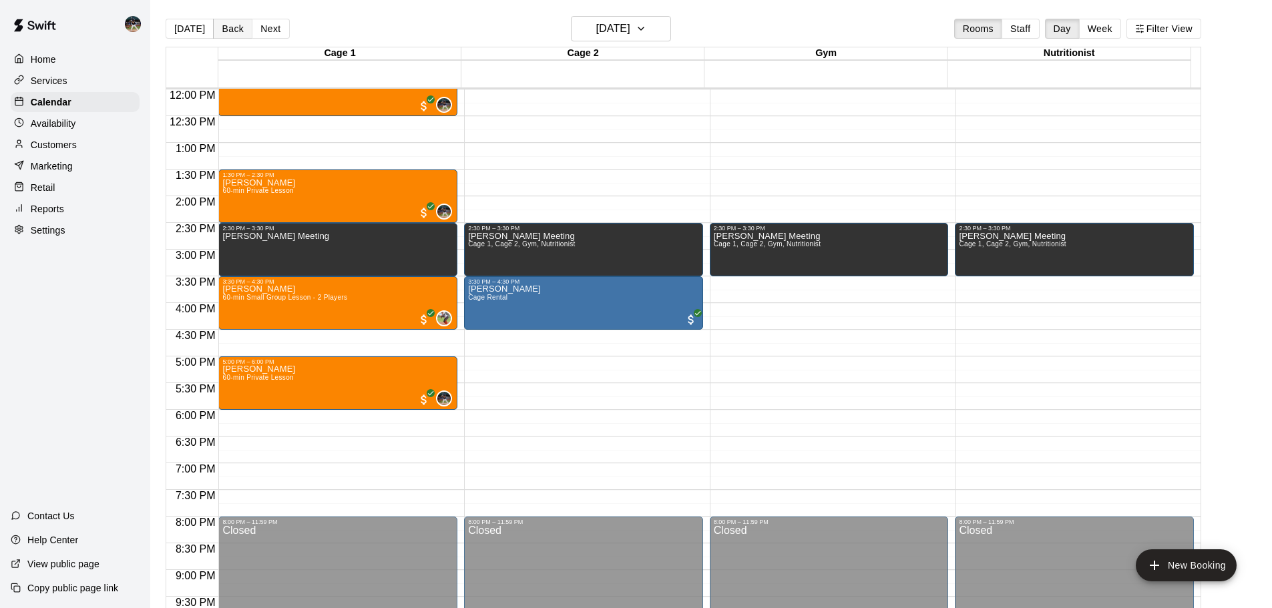
click at [236, 34] on button "Back" at bounding box center [232, 29] width 39 height 20
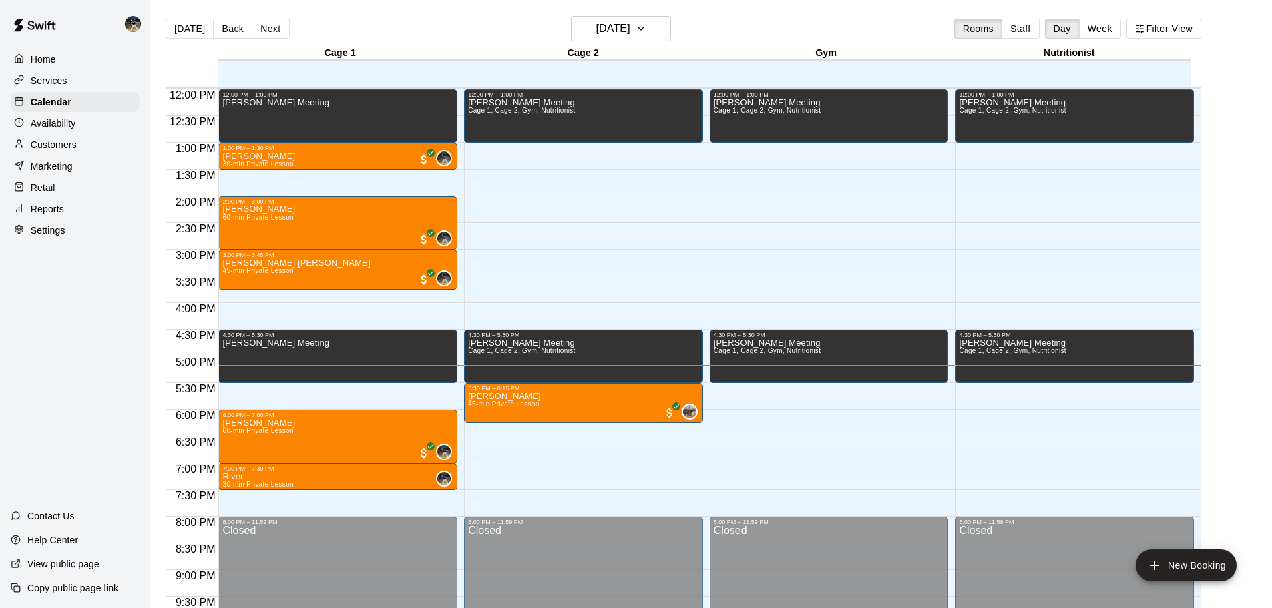
click at [289, 28] on div "[DATE] Back [DATE][DATE] Rooms Staff Day Week Filter View" at bounding box center [684, 31] width 1036 height 31
click at [272, 27] on button "Next" at bounding box center [270, 29] width 37 height 20
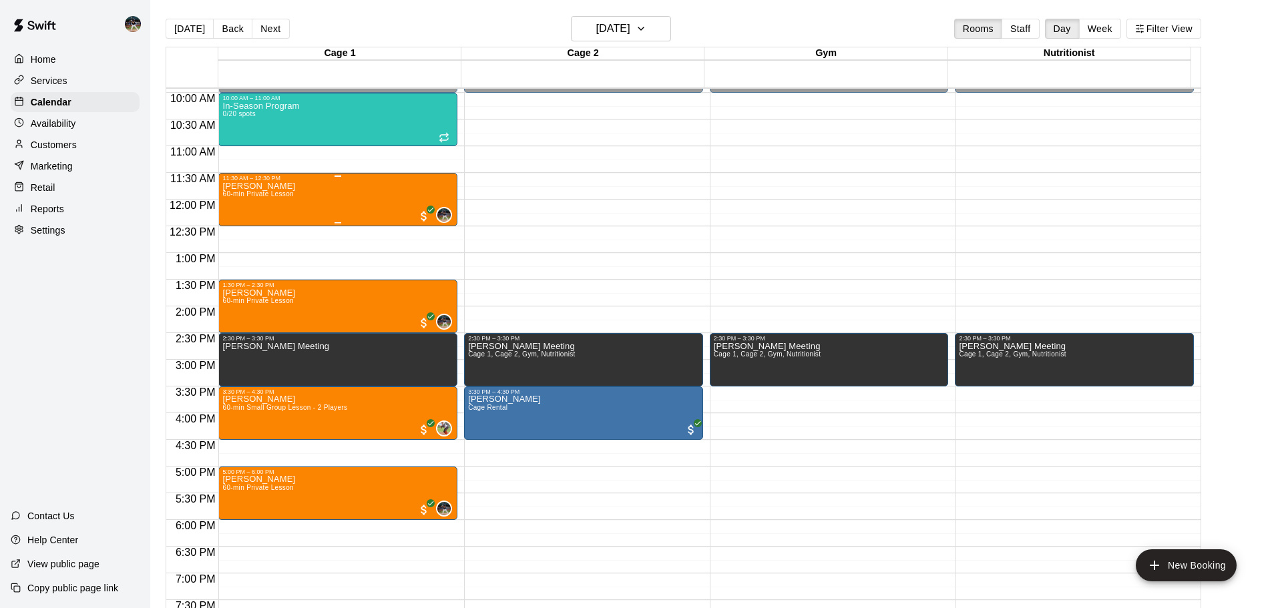
scroll to position [507, 0]
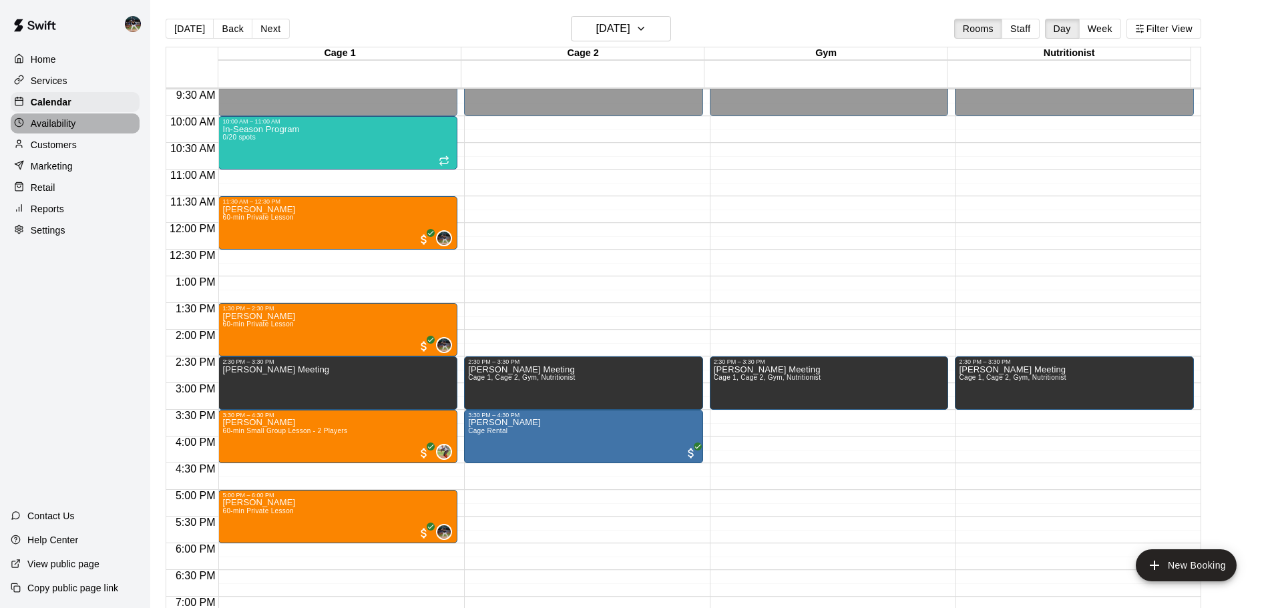
click at [95, 128] on div "Availability" at bounding box center [75, 124] width 129 height 20
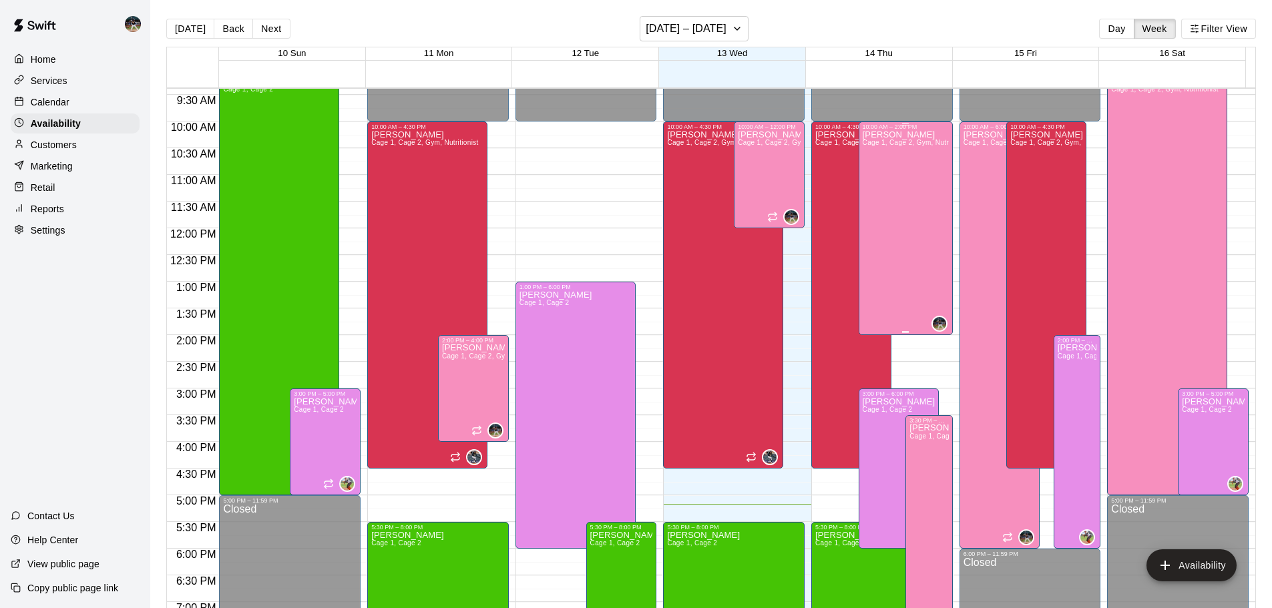
scroll to position [414, 0]
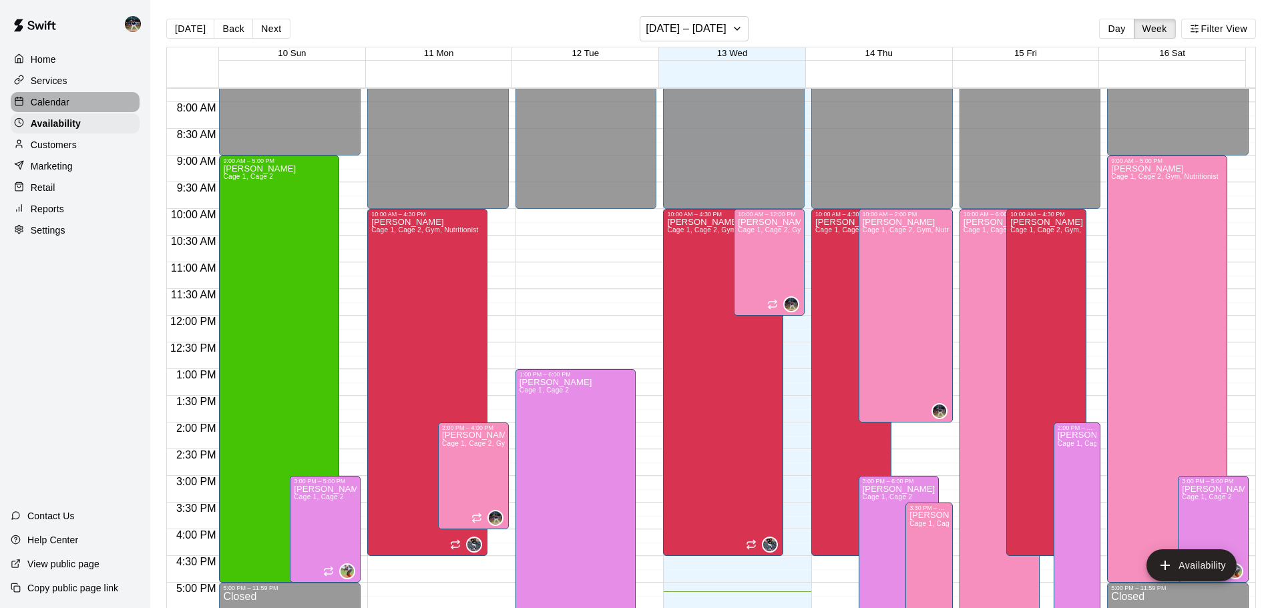
click at [70, 106] on div "Calendar" at bounding box center [75, 102] width 129 height 20
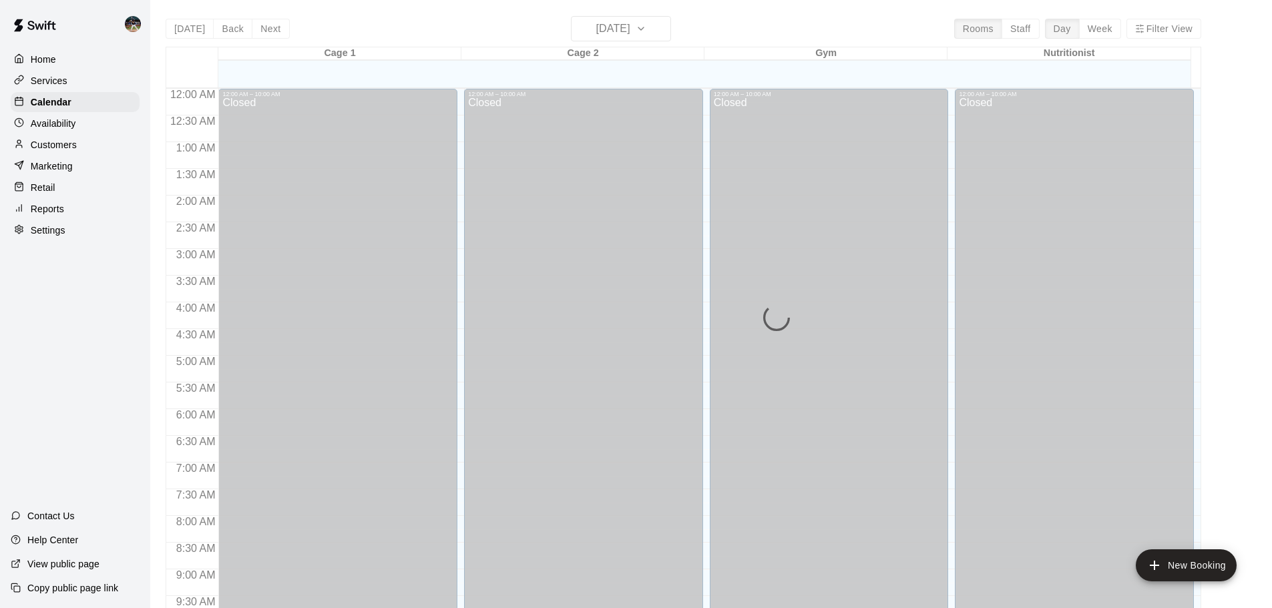
scroll to position [707, 0]
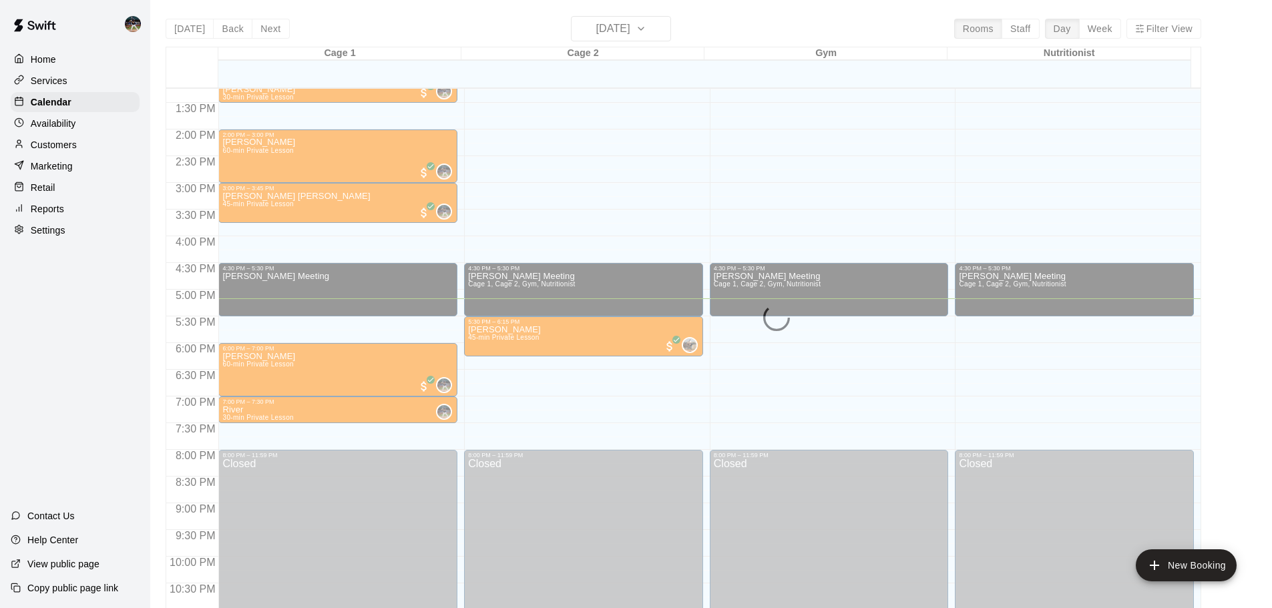
click at [276, 32] on div "[DATE] Back [DATE][DATE] Rooms Staff Day Week Filter View Cage 1 13 Wed Cage 2 …" at bounding box center [684, 320] width 1036 height 608
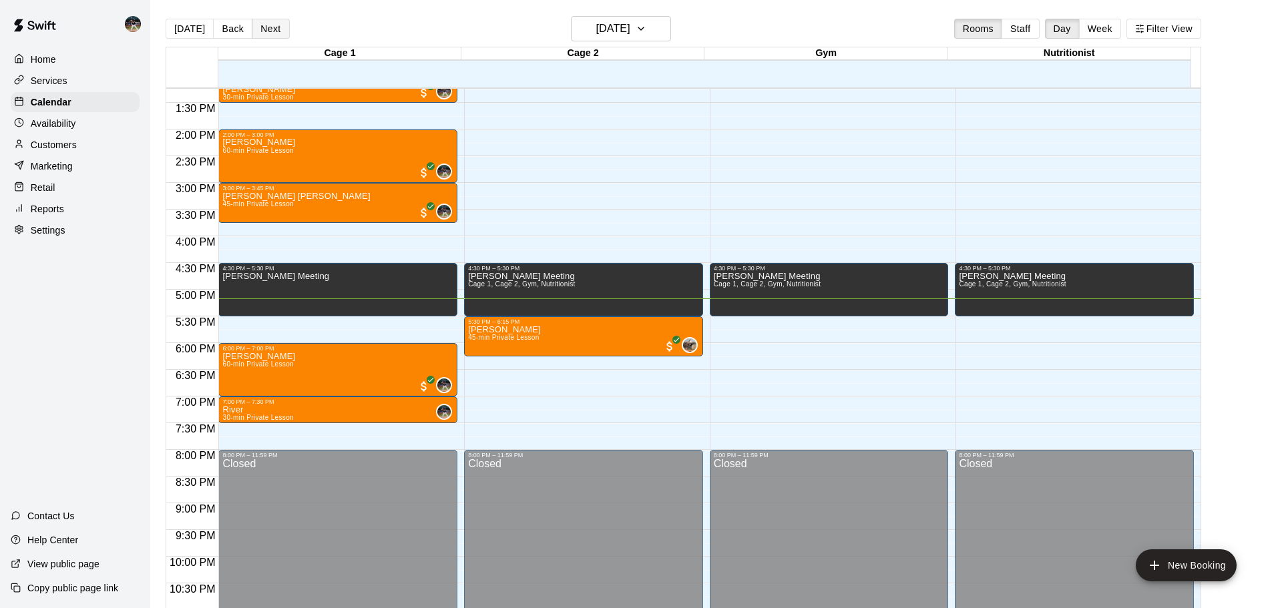
click at [266, 29] on button "Next" at bounding box center [270, 29] width 37 height 20
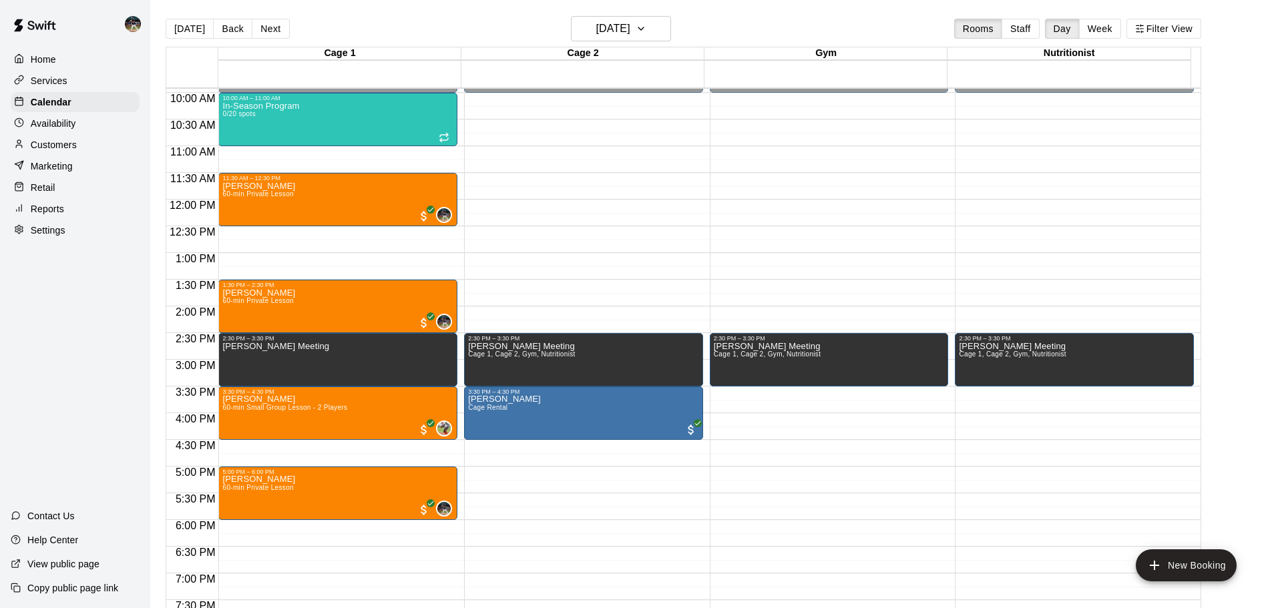
scroll to position [507, 0]
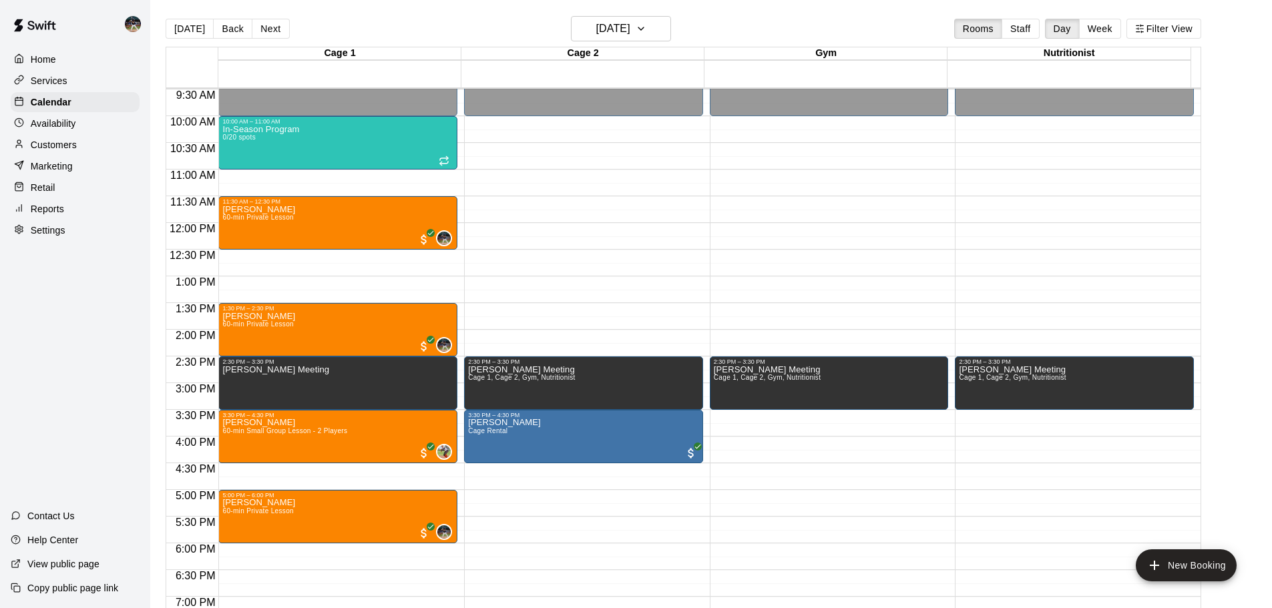
click at [96, 127] on div "Availability" at bounding box center [75, 124] width 129 height 20
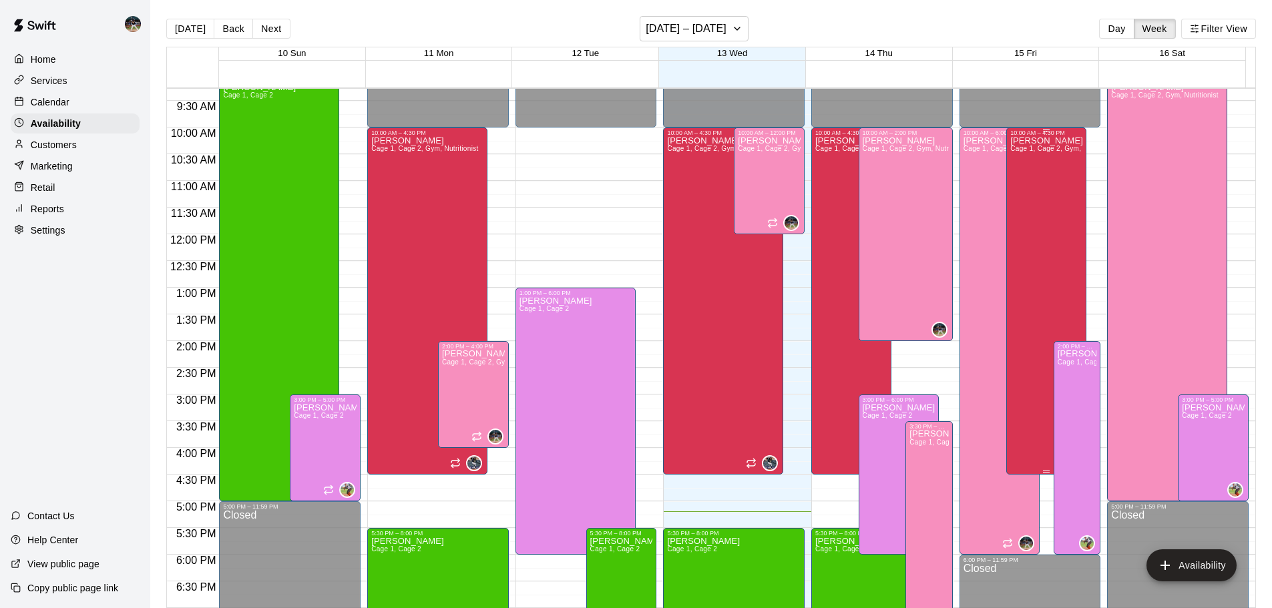
scroll to position [414, 0]
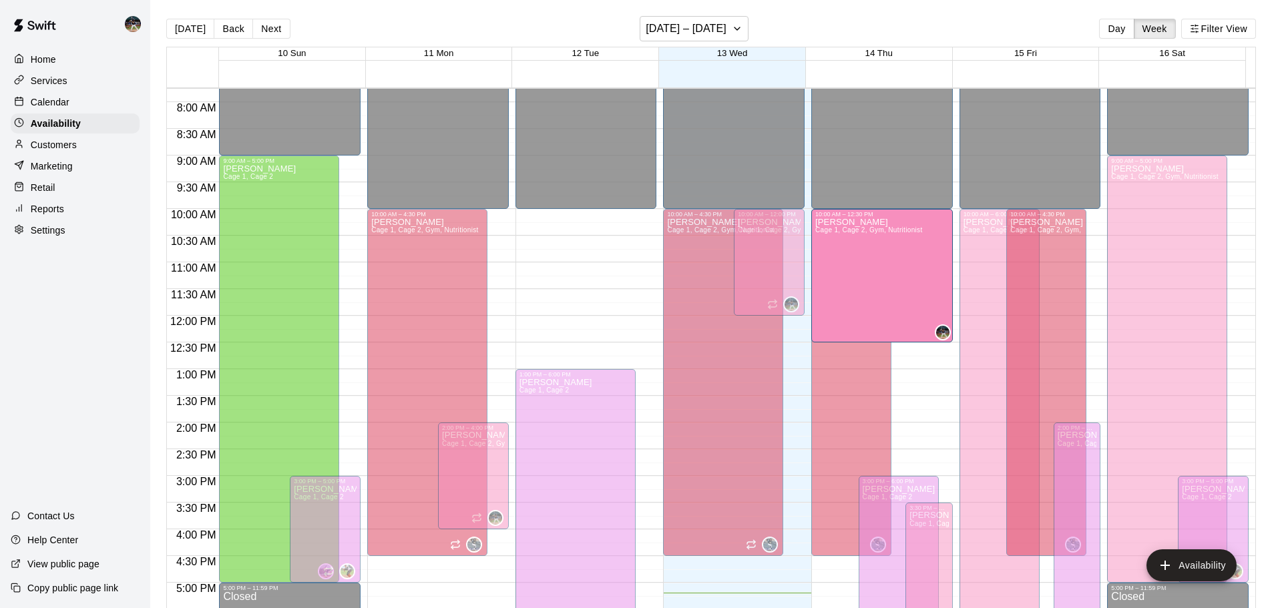
drag, startPoint x: 900, startPoint y: 420, endPoint x: 915, endPoint y: 348, distance: 73.6
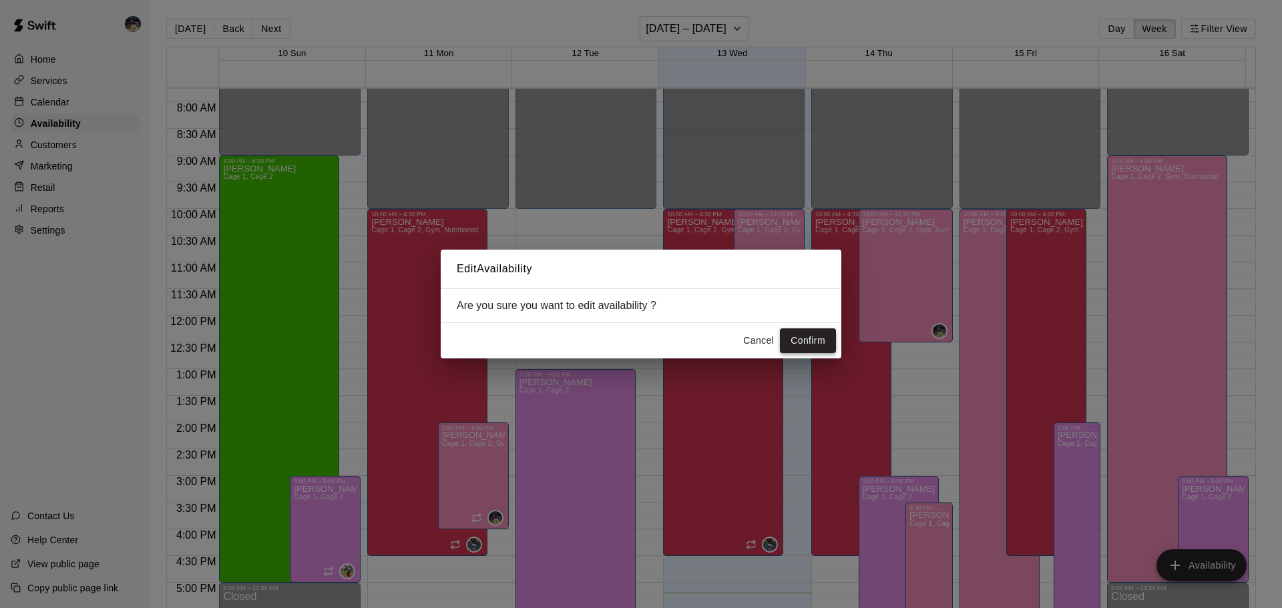
click at [812, 345] on button "Confirm" at bounding box center [808, 341] width 56 height 25
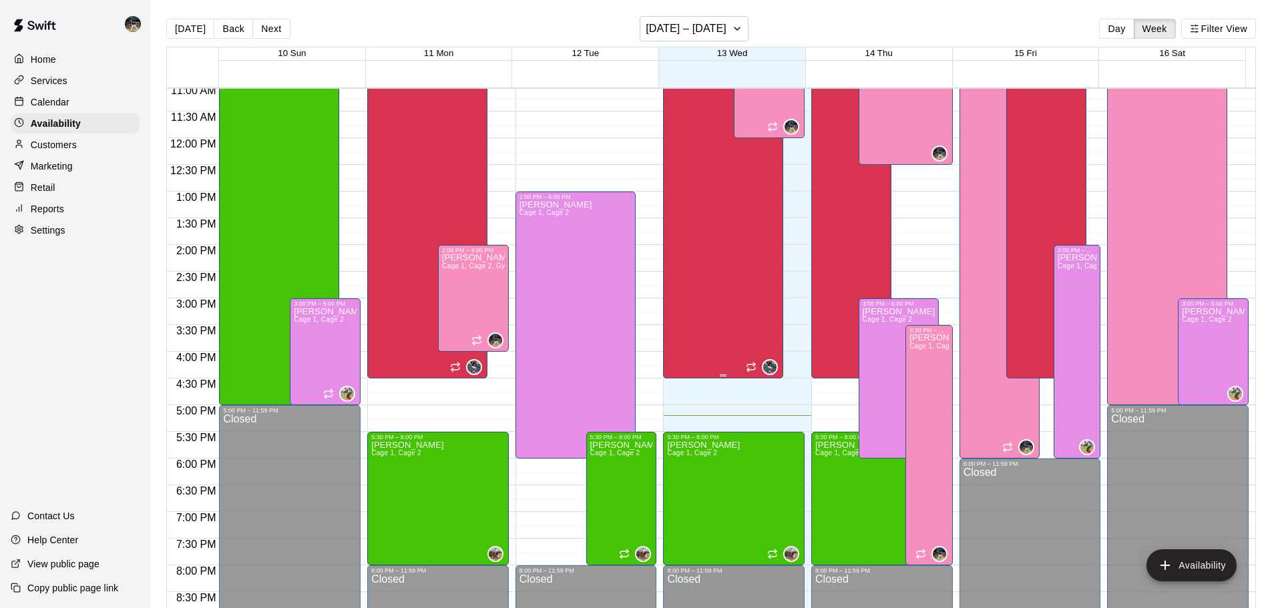
scroll to position [481, 0]
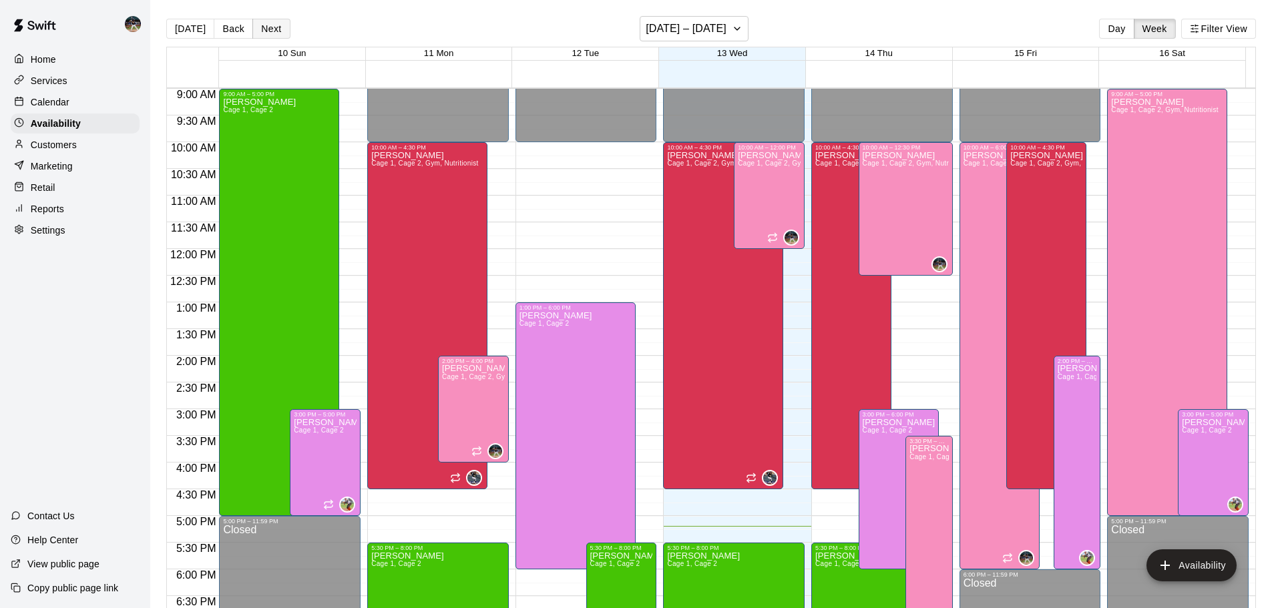
click at [274, 27] on button "Next" at bounding box center [270, 29] width 37 height 20
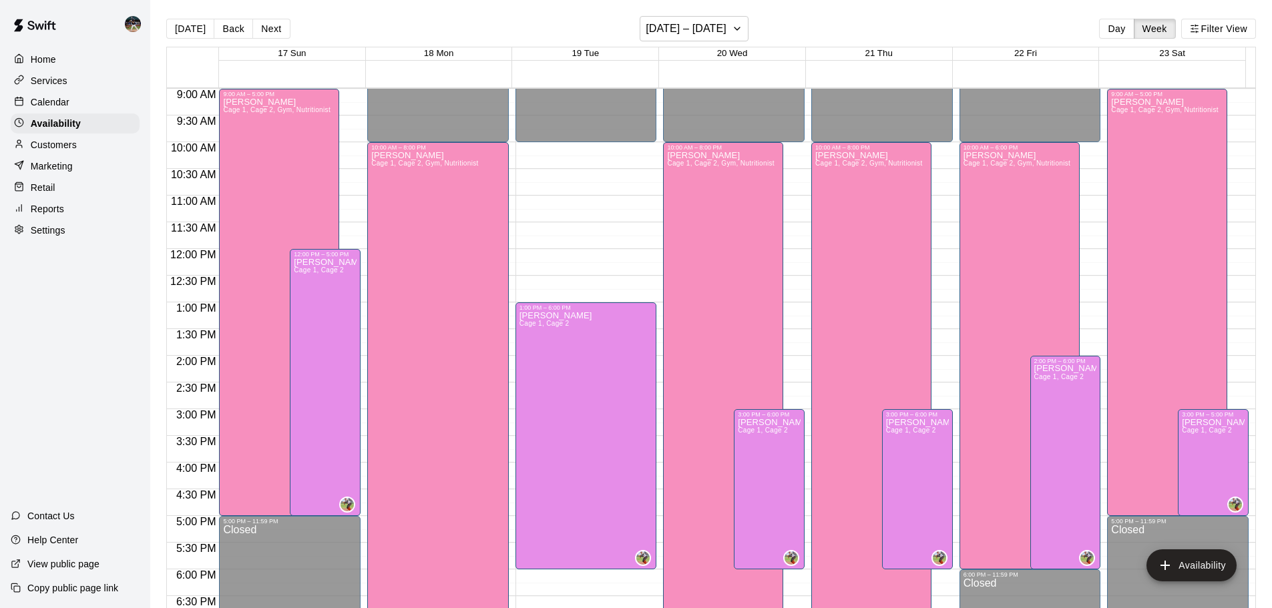
click at [60, 104] on p "Calendar" at bounding box center [50, 102] width 39 height 13
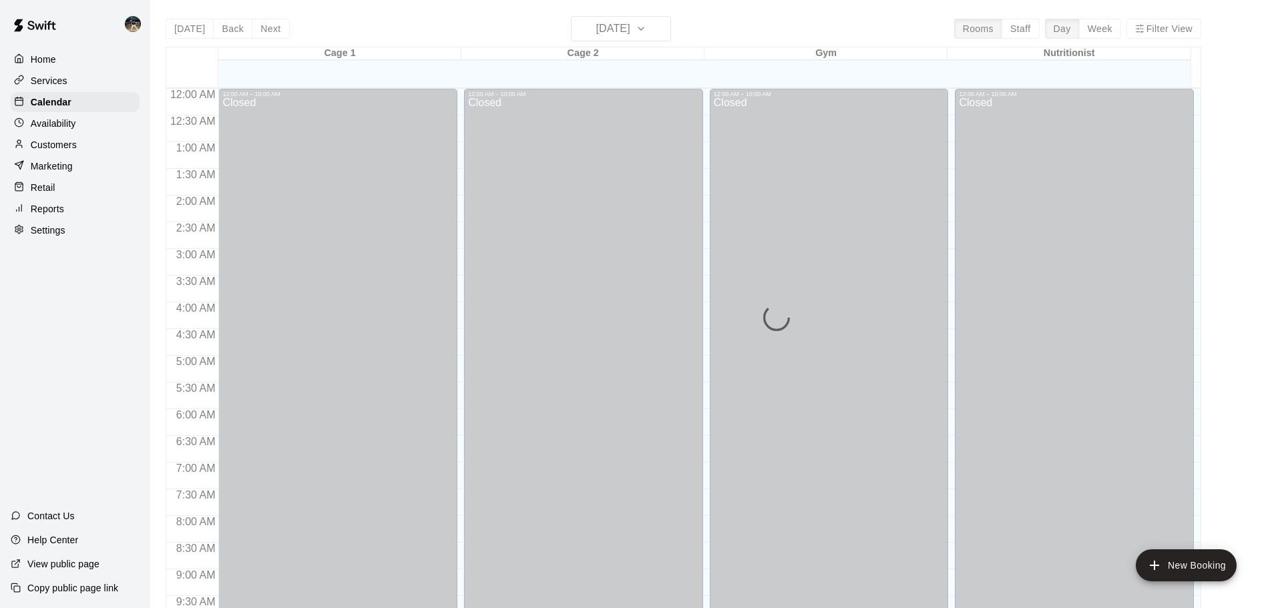
scroll to position [707, 0]
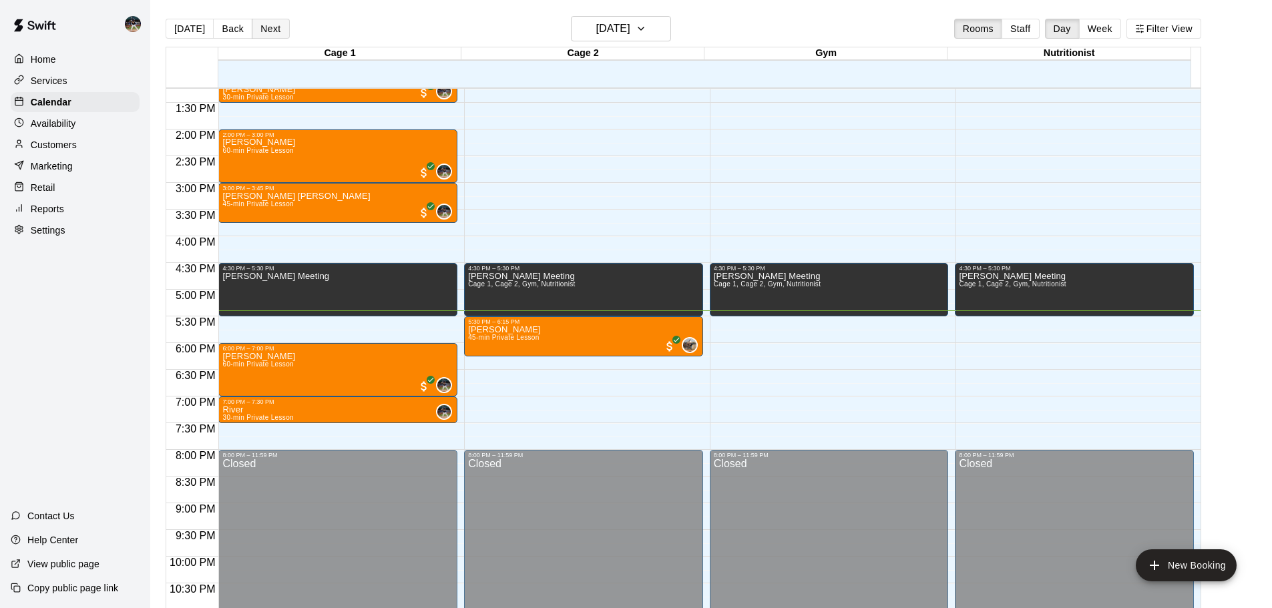
click at [265, 27] on button "Next" at bounding box center [270, 29] width 37 height 20
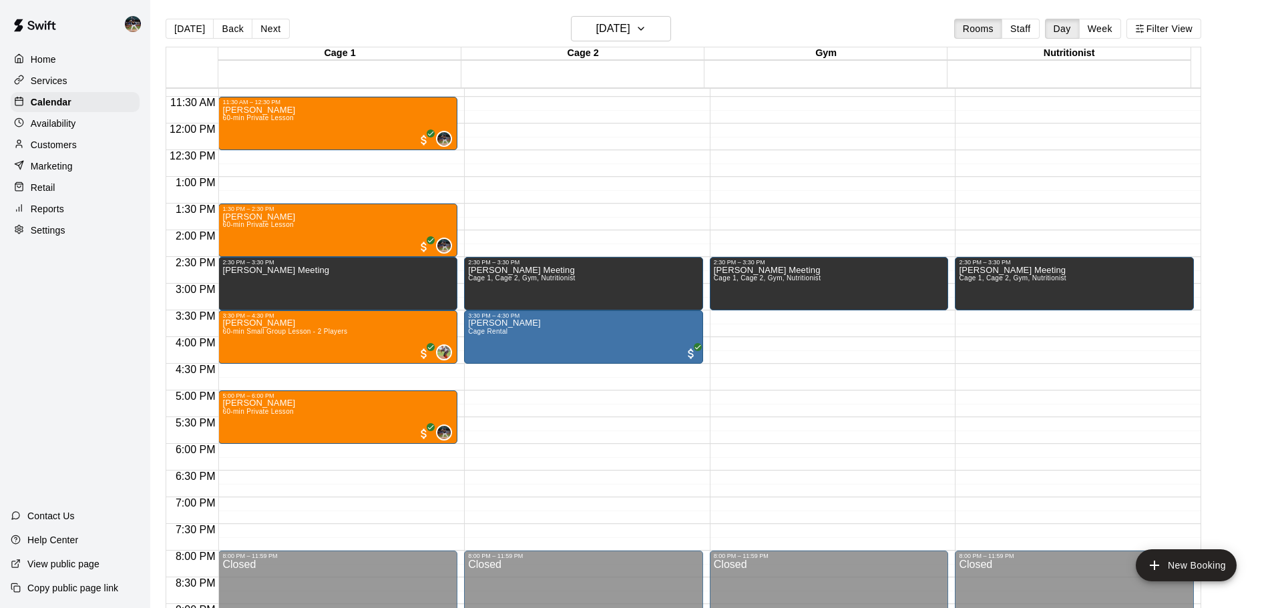
scroll to position [574, 0]
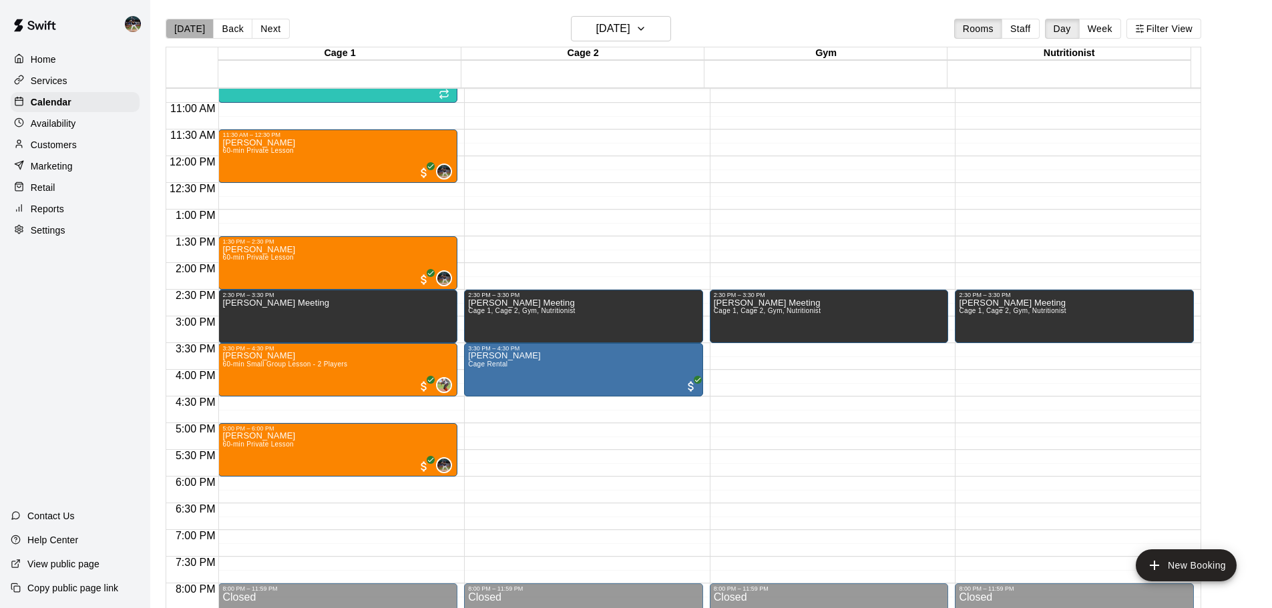
click at [190, 29] on button "[DATE]" at bounding box center [190, 29] width 48 height 20
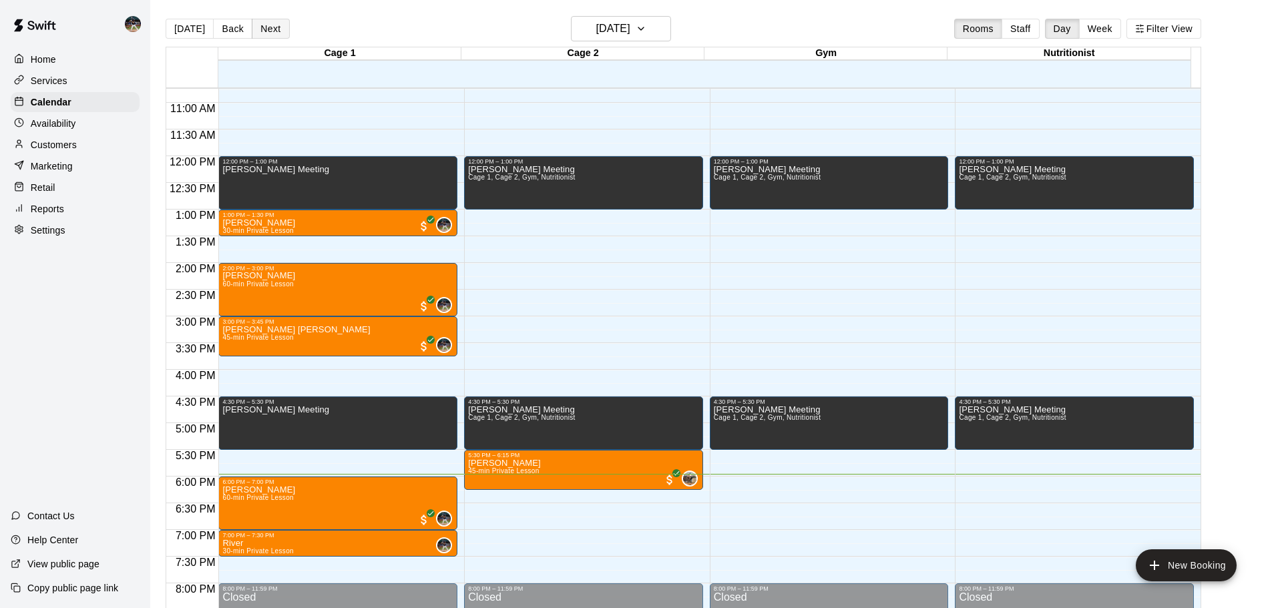
click at [275, 31] on button "Next" at bounding box center [270, 29] width 37 height 20
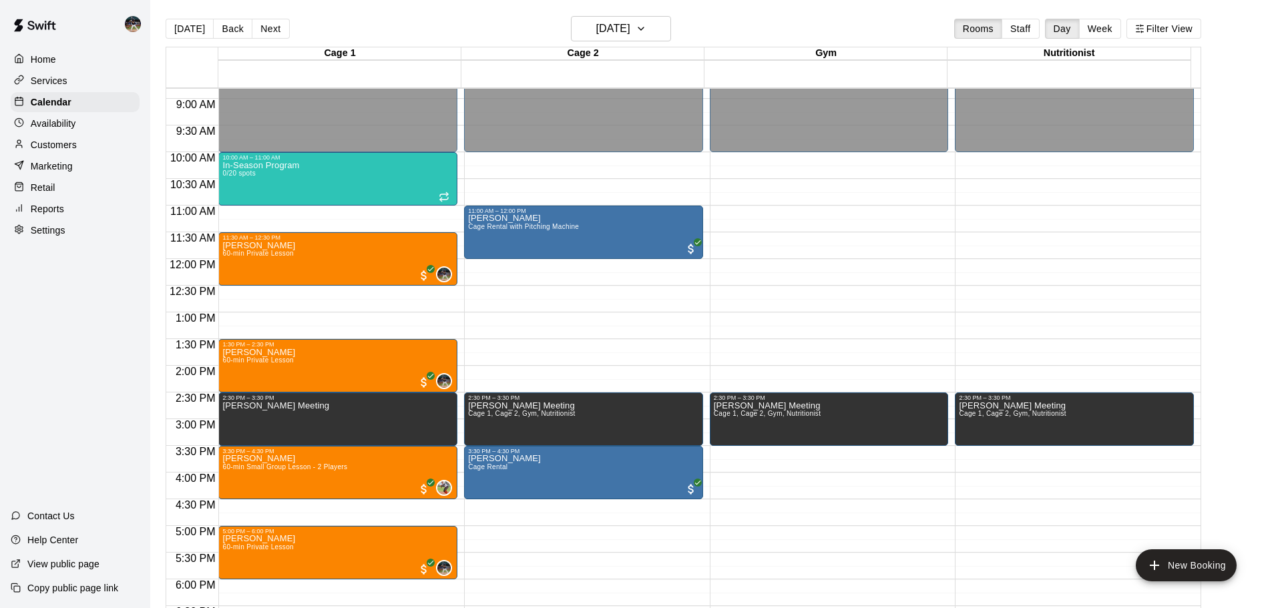
scroll to position [440, 0]
